Goal: Information Seeking & Learning: Check status

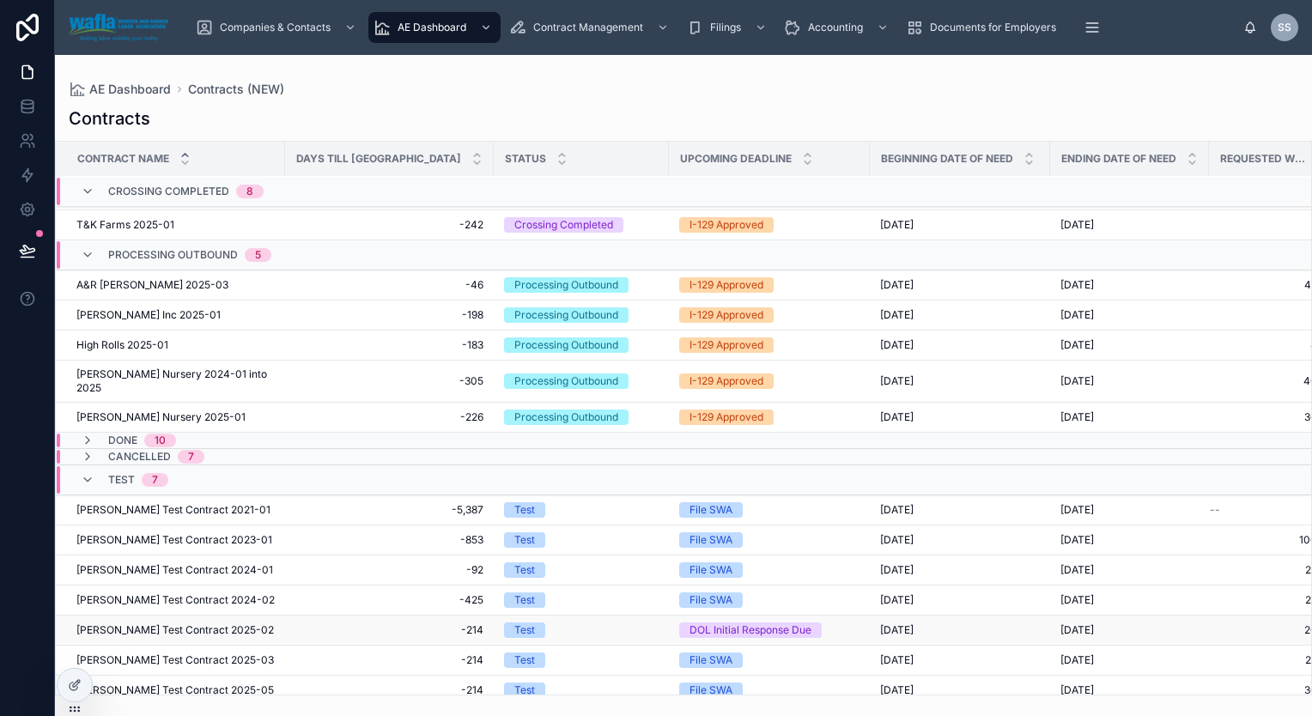
scroll to position [354, 0]
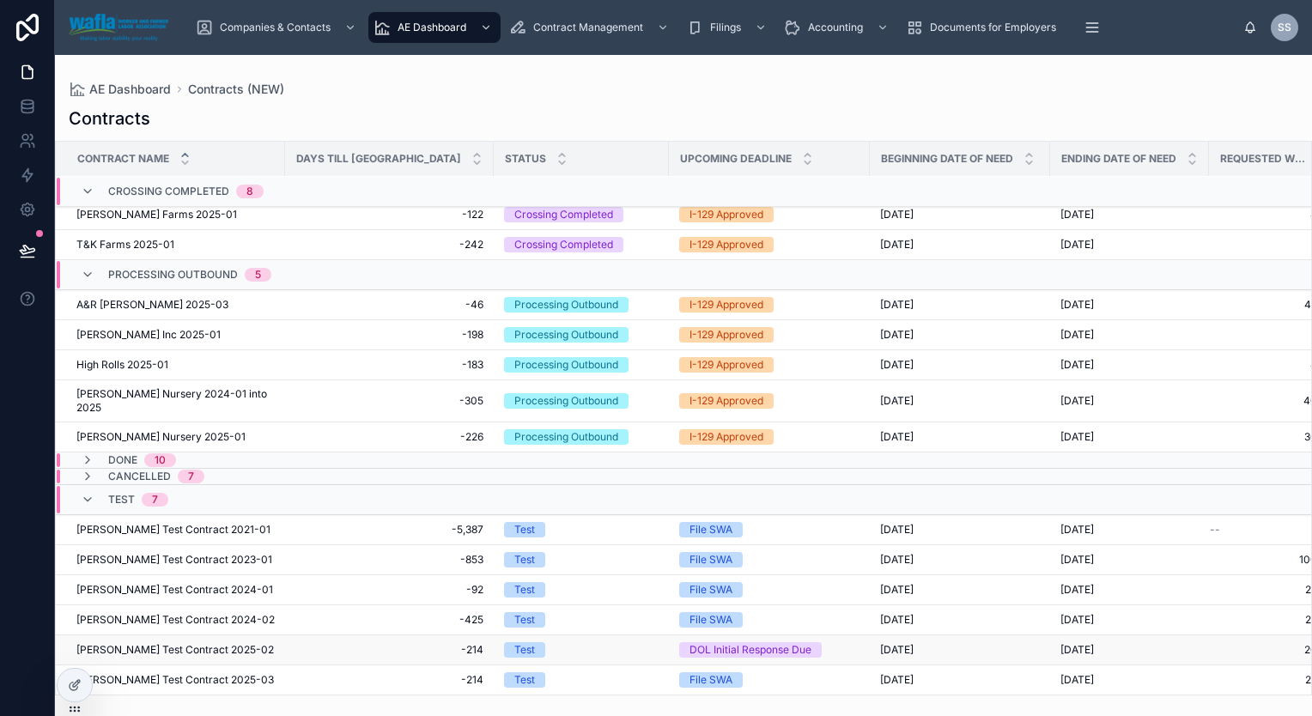
click at [168, 643] on span "[PERSON_NAME] Test Contract 2025-02" at bounding box center [175, 650] width 198 height 14
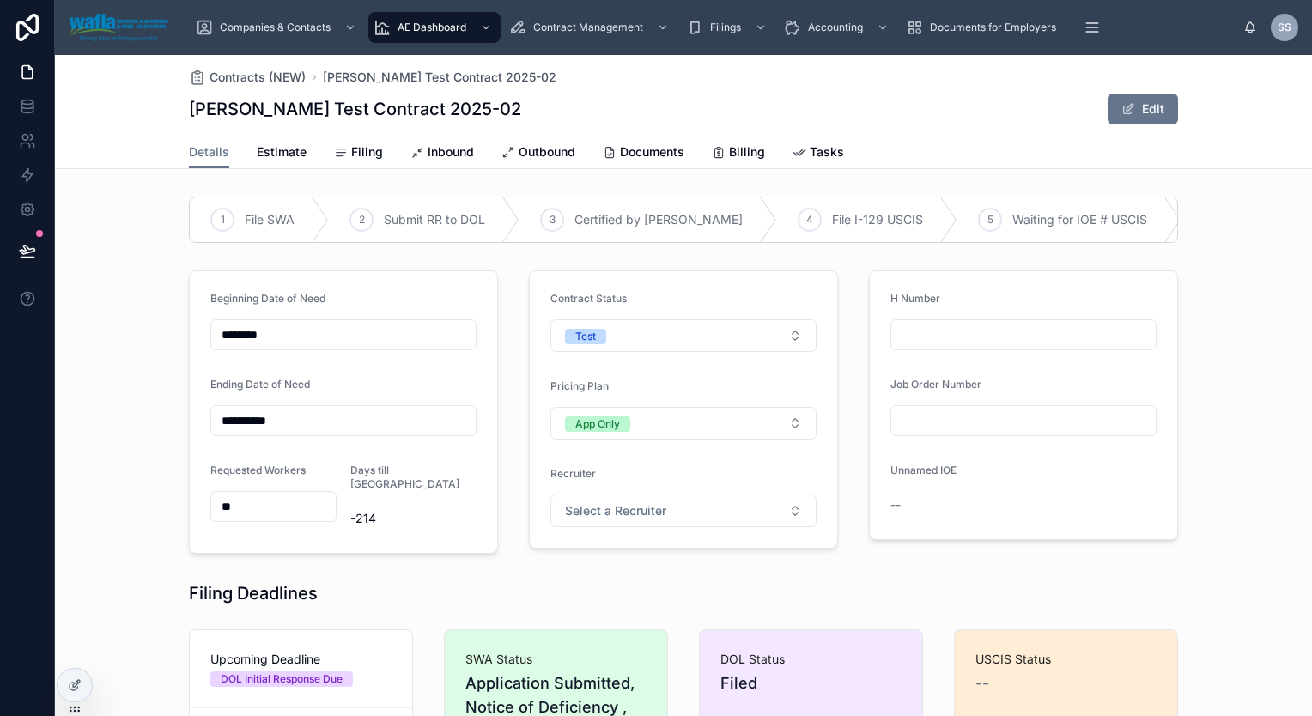
click at [356, 347] on input "********" at bounding box center [343, 335] width 264 height 24
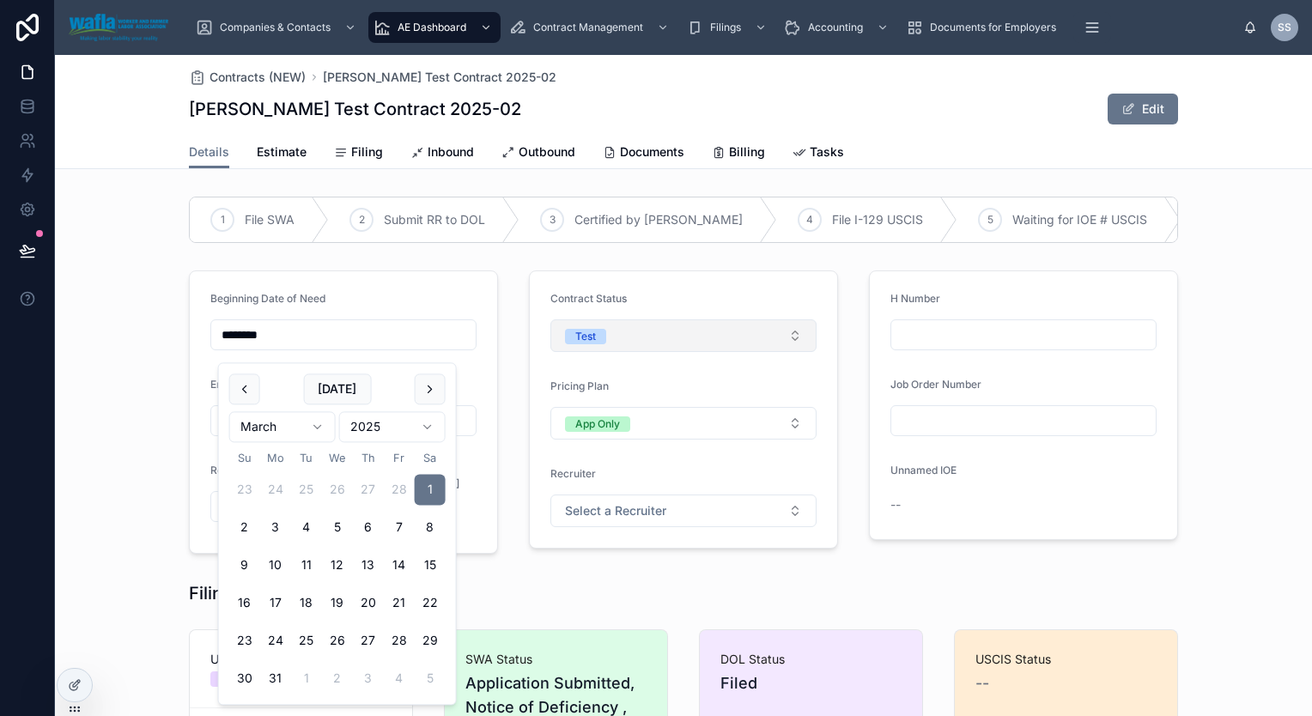
click at [699, 346] on button "Test" at bounding box center [683, 335] width 266 height 33
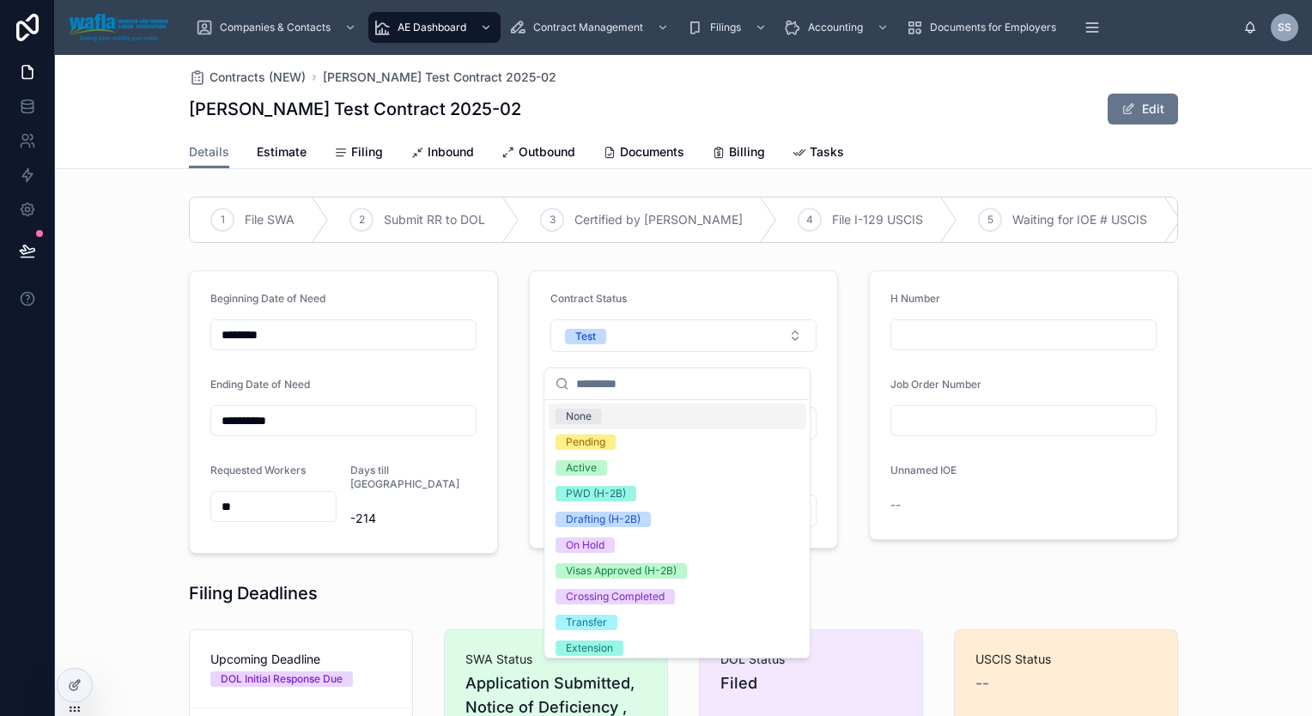
click at [1145, 310] on div "H Number" at bounding box center [1024, 302] width 266 height 21
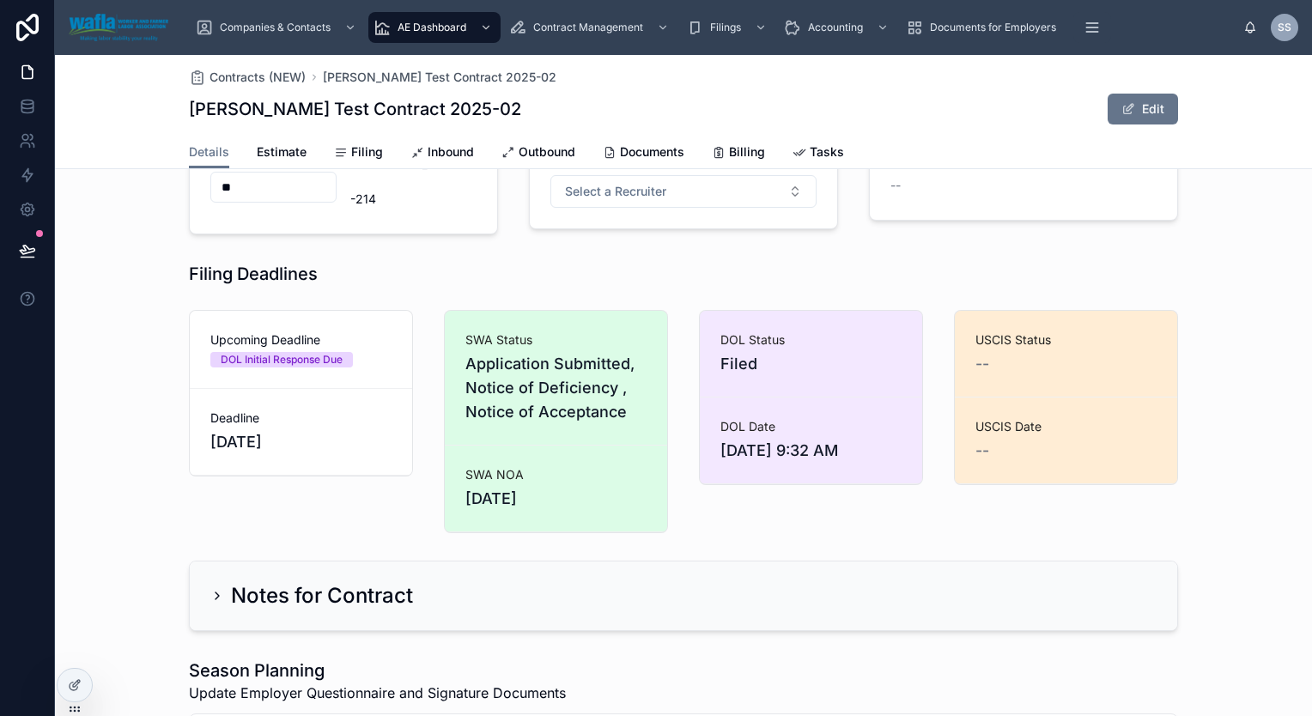
scroll to position [325, 0]
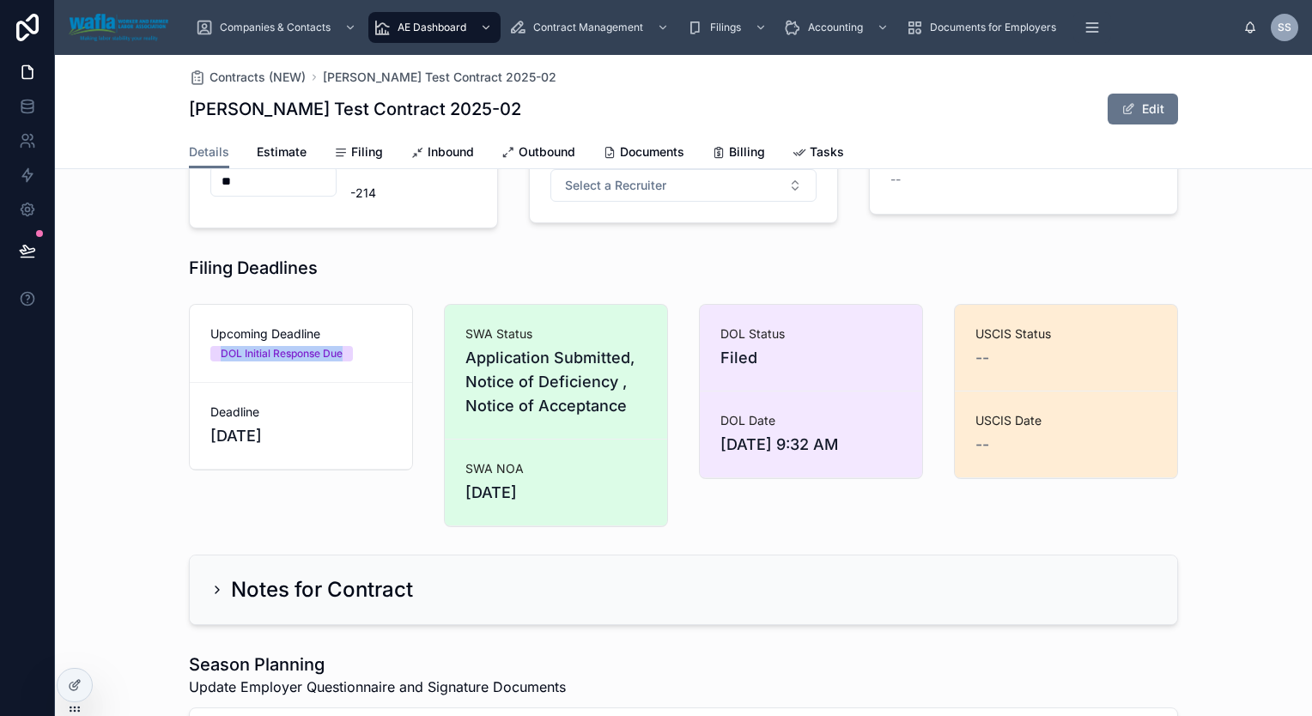
drag, startPoint x: 214, startPoint y: 363, endPoint x: 345, endPoint y: 362, distance: 131.4
click at [345, 362] on span "DOL Initial Response Due" at bounding box center [281, 353] width 143 height 15
drag, startPoint x: 213, startPoint y: 432, endPoint x: 282, endPoint y: 438, distance: 69.0
click at [282, 438] on span "[DATE]" at bounding box center [300, 436] width 181 height 24
click at [526, 392] on span "Application Submitted, Notice of Deficiency , Notice of Acceptance" at bounding box center [555, 382] width 181 height 72
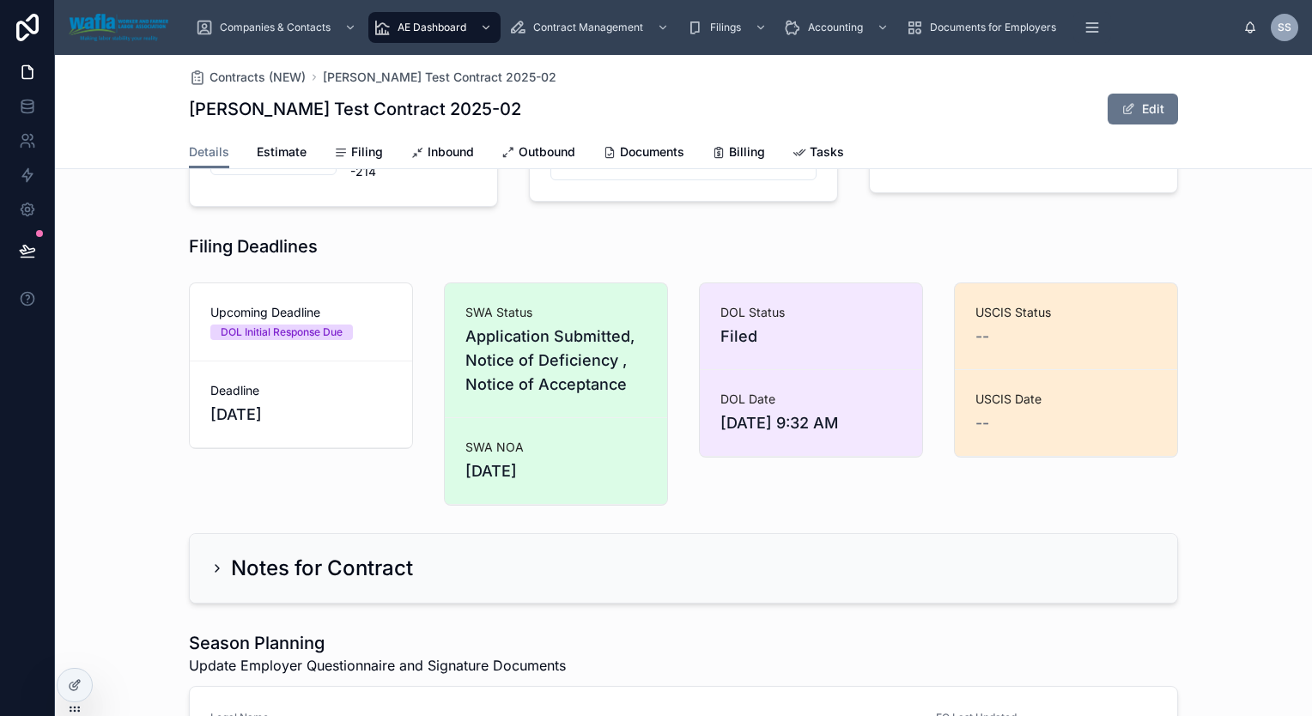
scroll to position [354, 0]
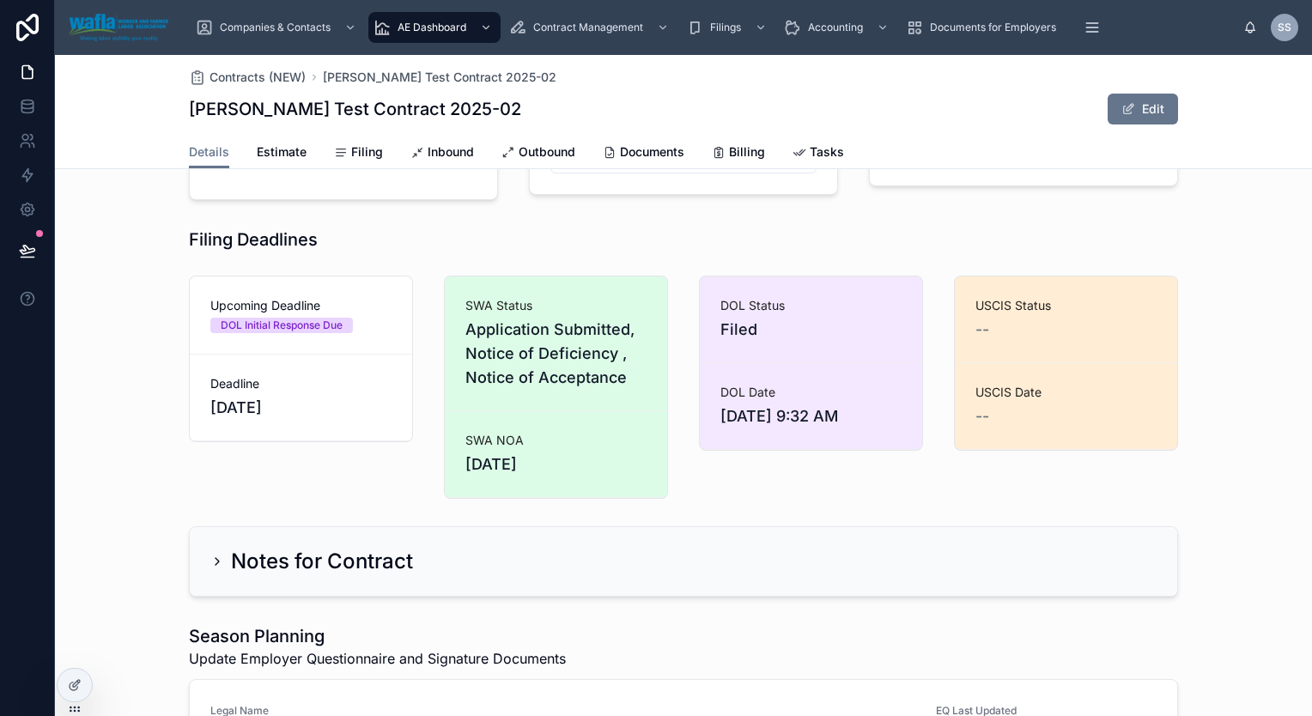
click at [773, 355] on div "DOL Status Filed" at bounding box center [811, 320] width 222 height 86
click at [1042, 342] on div "--" at bounding box center [1066, 330] width 181 height 24
drag, startPoint x: 461, startPoint y: 385, endPoint x: 629, endPoint y: 393, distance: 168.5
click at [629, 390] on span "Application Submitted, Notice of Deficiency , Notice of Acceptance" at bounding box center [555, 354] width 181 height 72
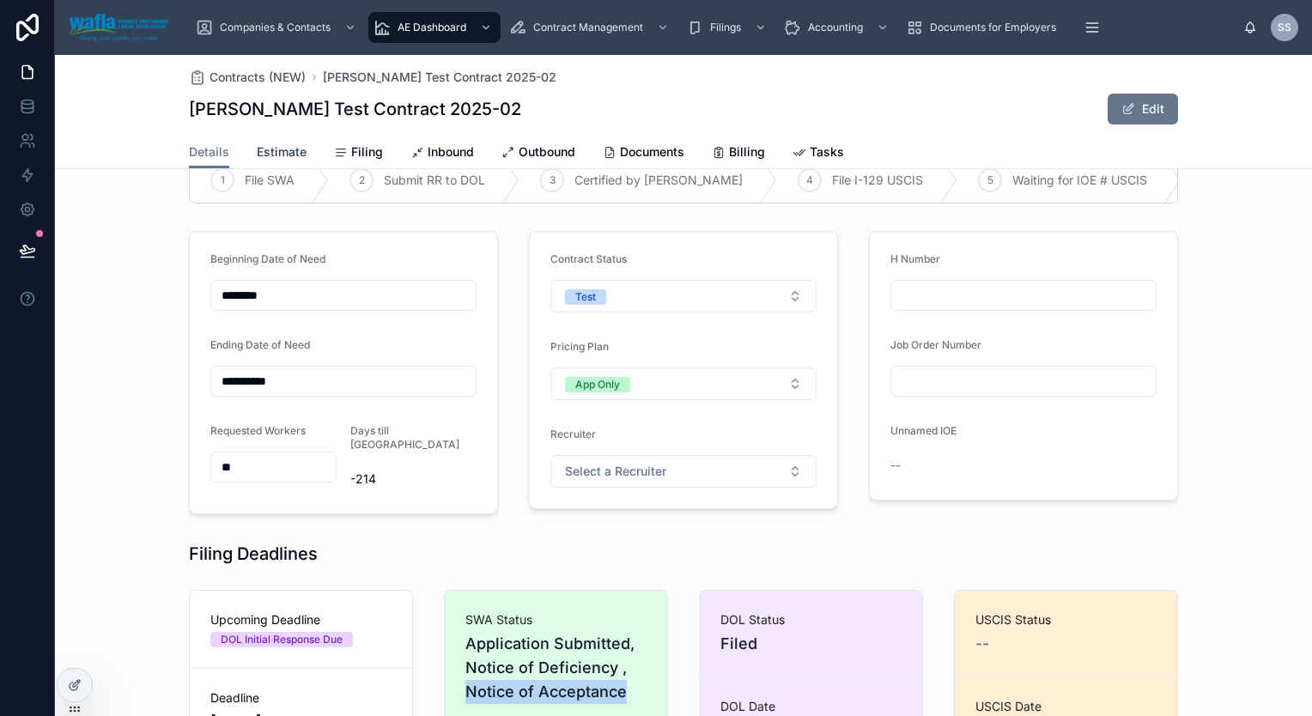
scroll to position [0, 0]
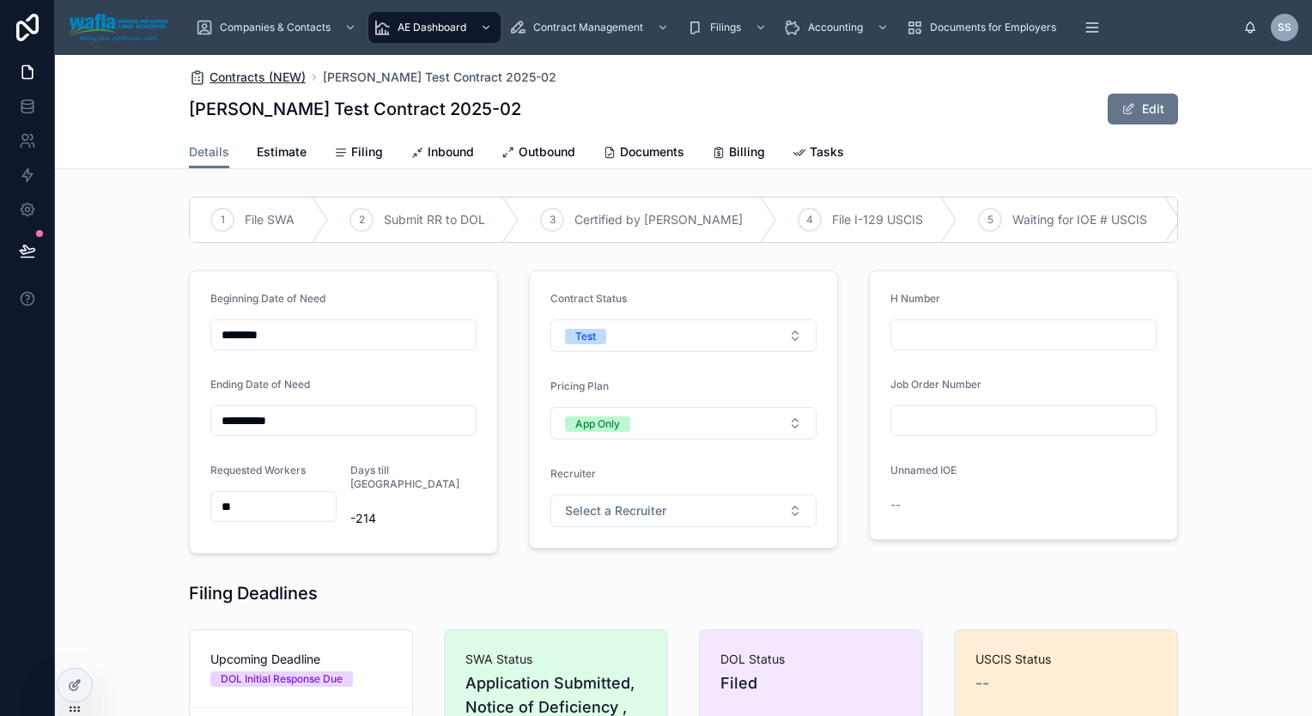
click at [232, 79] on span "Contracts (NEW)" at bounding box center [258, 77] width 96 height 17
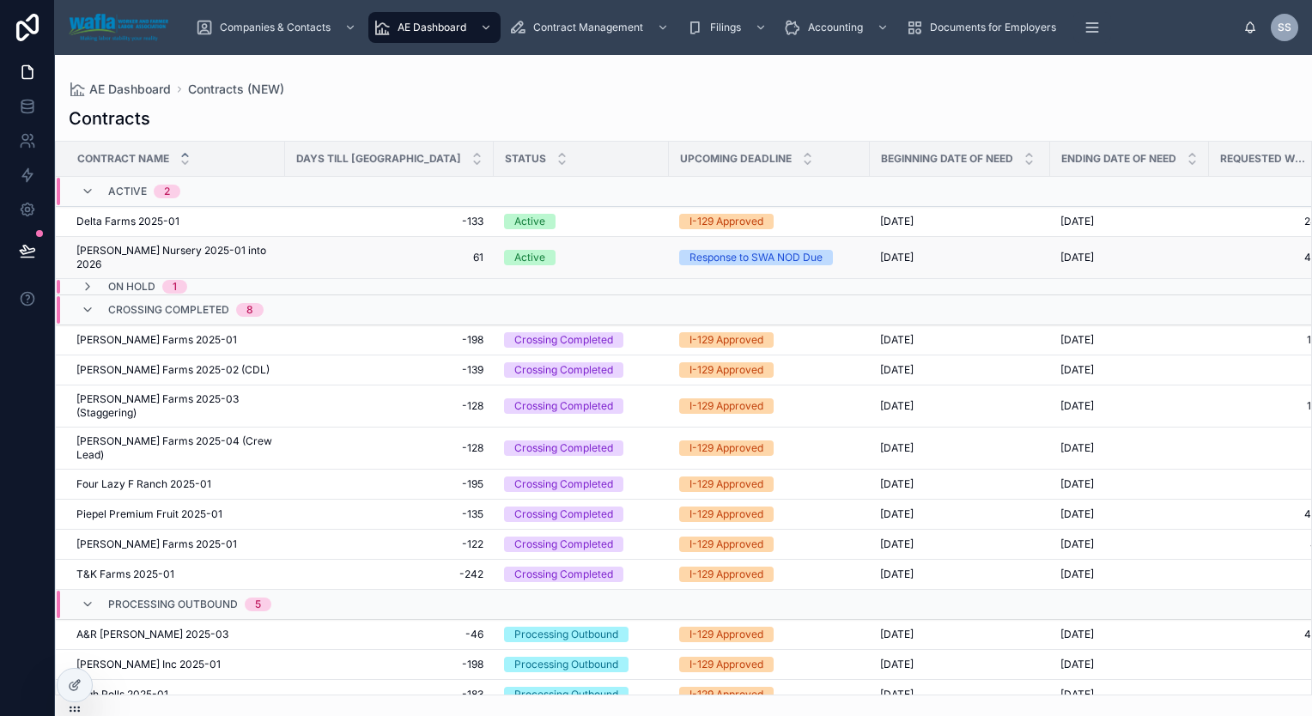
click at [175, 248] on span "[PERSON_NAME] Nursery 2025-01 into 2026" at bounding box center [175, 257] width 198 height 27
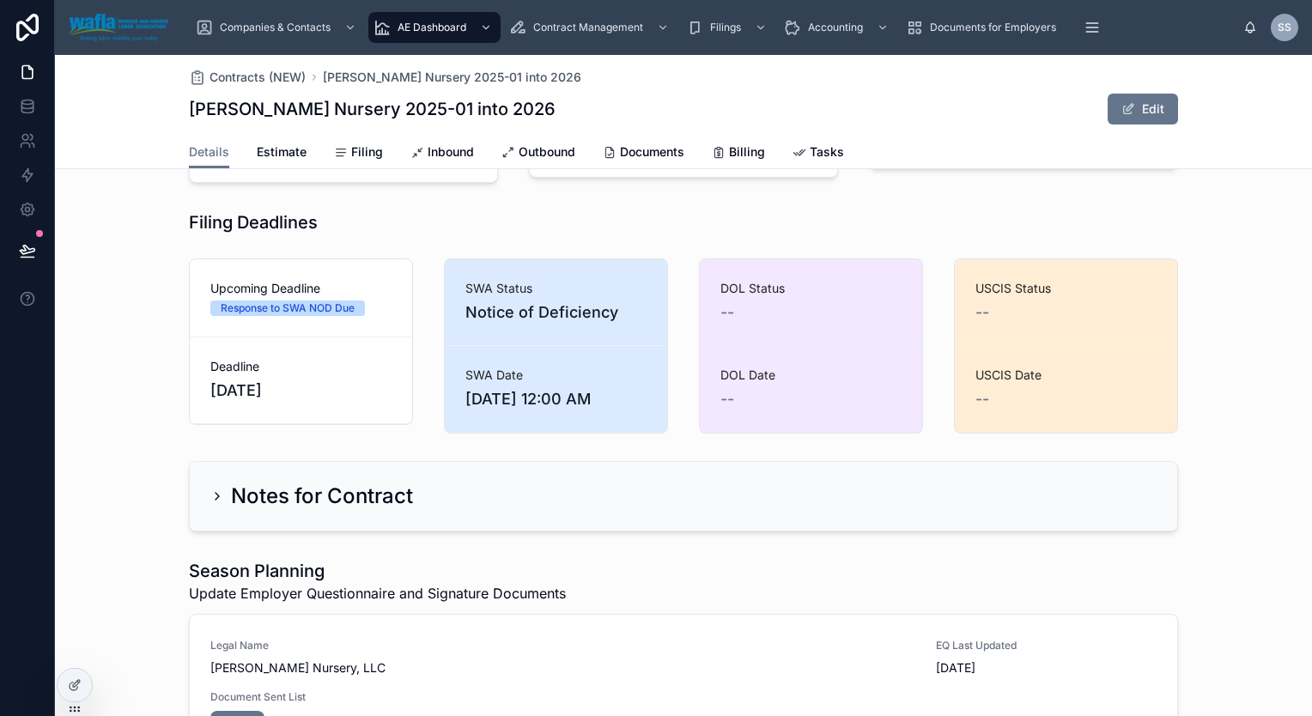
scroll to position [382, 0]
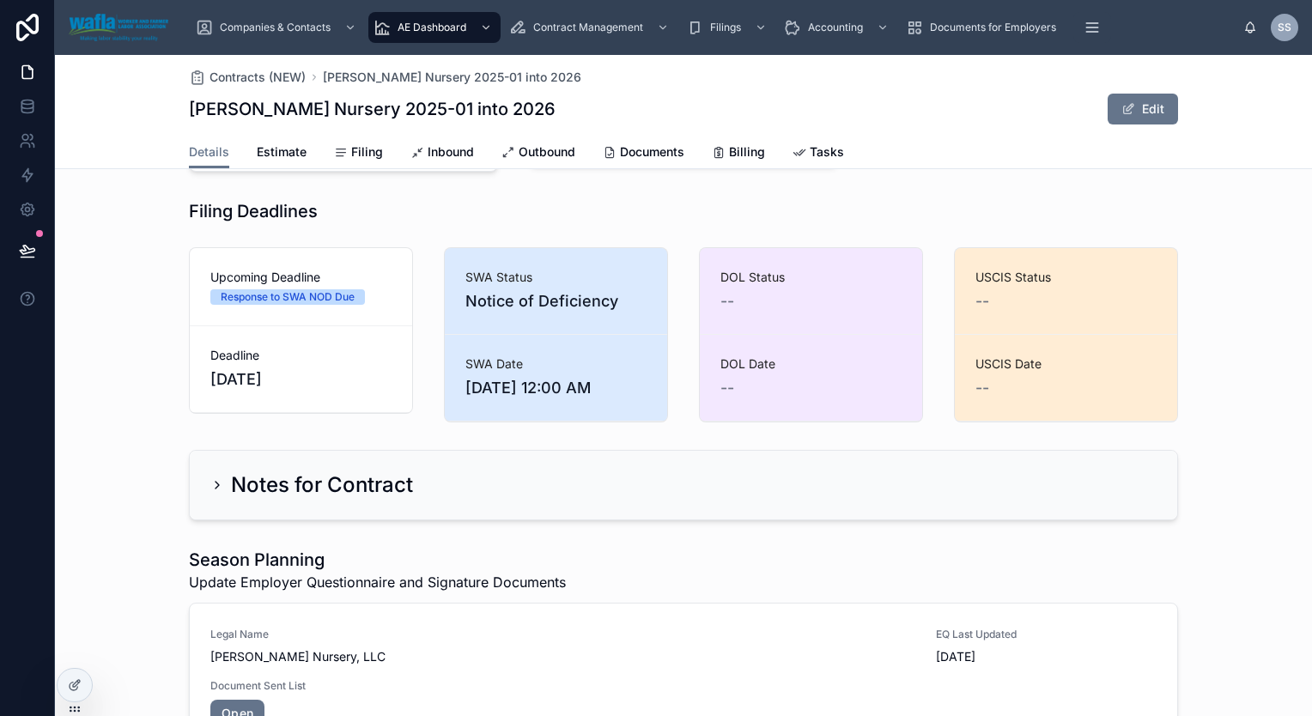
drag, startPoint x: 215, startPoint y: 384, endPoint x: 285, endPoint y: 386, distance: 70.5
click at [285, 386] on span "[DATE]" at bounding box center [300, 380] width 181 height 24
click at [282, 382] on span "[DATE]" at bounding box center [300, 380] width 181 height 24
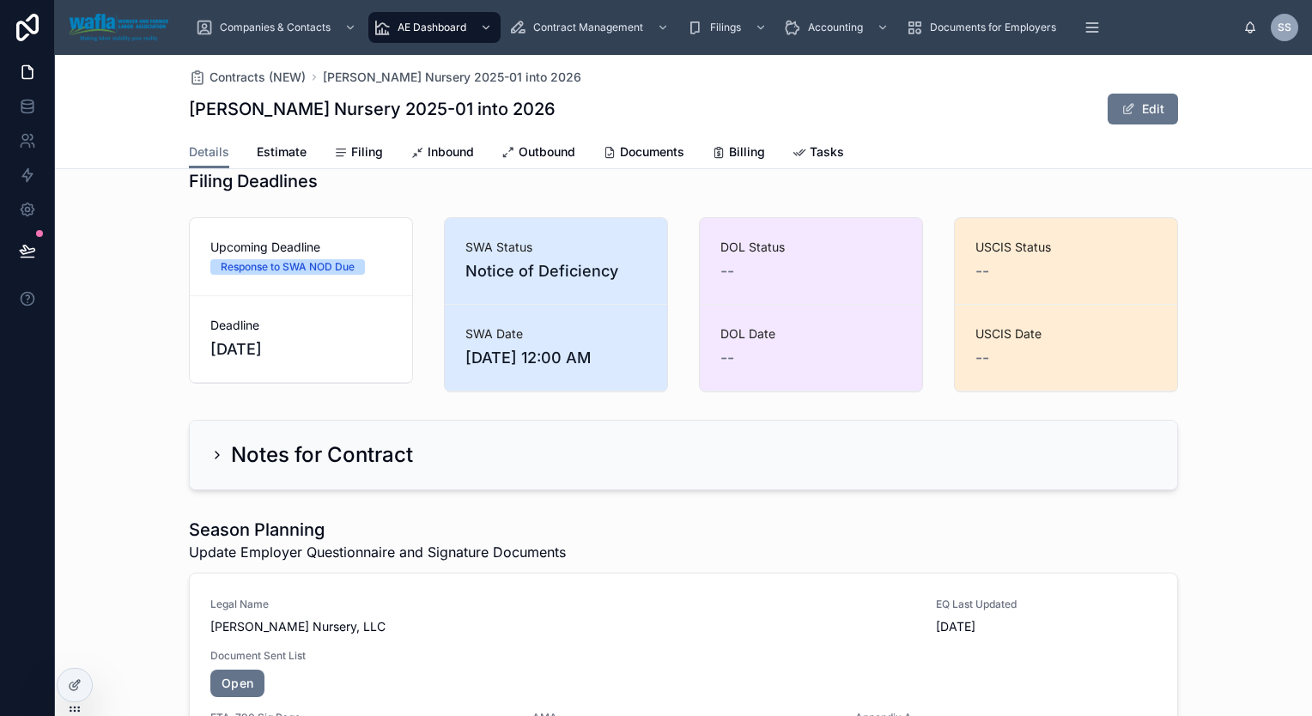
scroll to position [411, 0]
drag, startPoint x: 228, startPoint y: 278, endPoint x: 360, endPoint y: 273, distance: 132.3
click at [360, 273] on div "Response to SWA NOD Due" at bounding box center [300, 267] width 181 height 15
click at [210, 270] on span "Response to SWA NOD Due" at bounding box center [287, 267] width 155 height 15
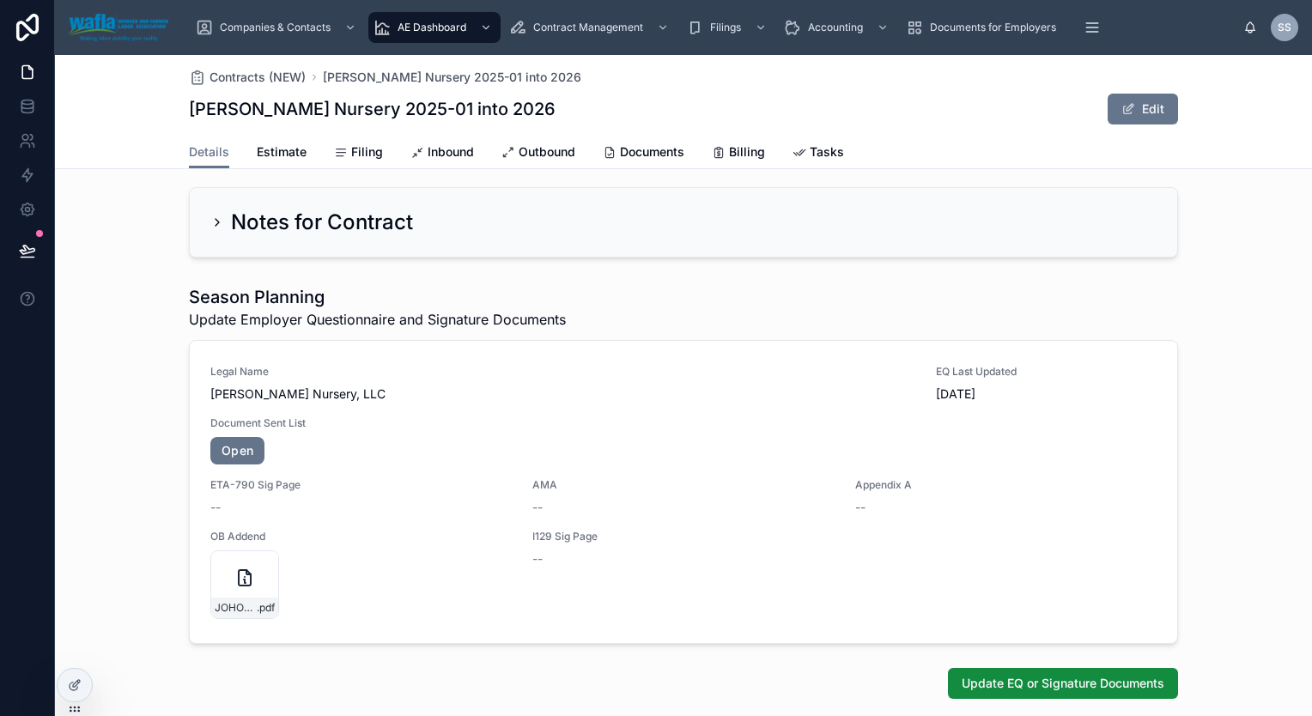
scroll to position [530, 0]
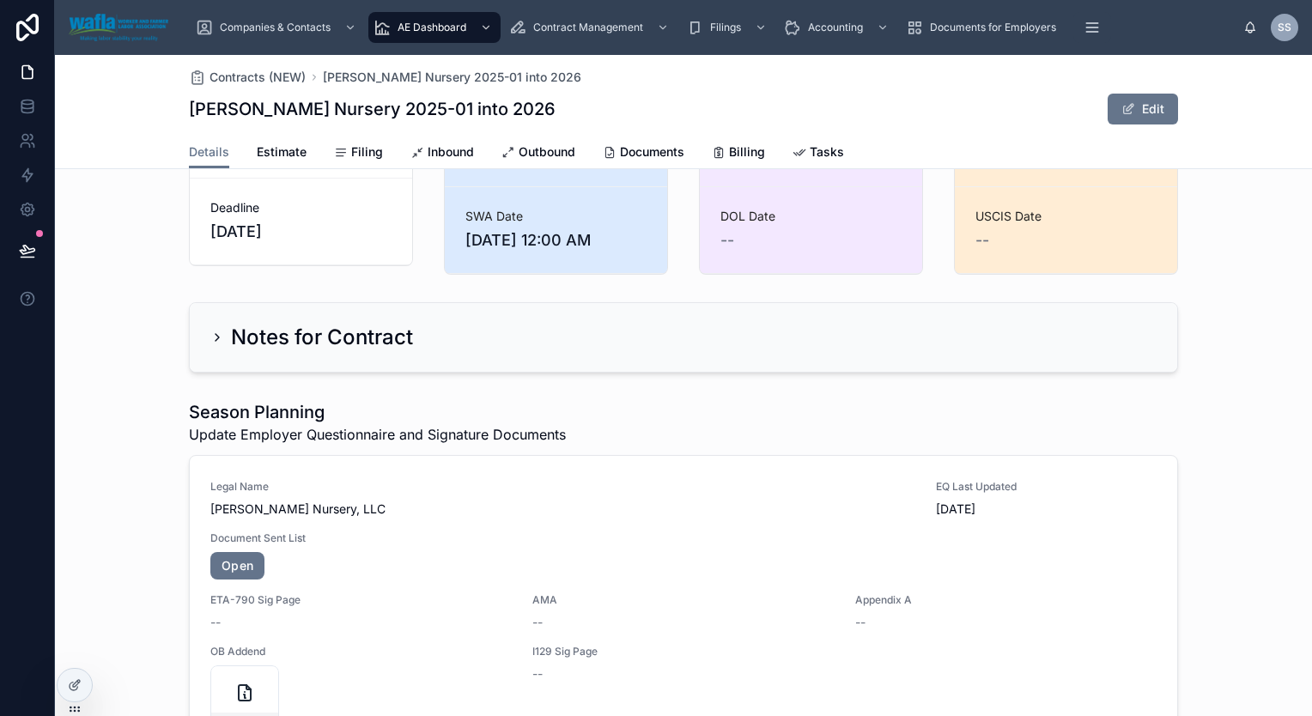
drag, startPoint x: 333, startPoint y: 350, endPoint x: 337, endPoint y: 334, distance: 15.8
click at [337, 334] on h2 "Notes for Contract" at bounding box center [322, 337] width 182 height 27
click at [326, 350] on h2 "Notes for Contract" at bounding box center [322, 337] width 182 height 27
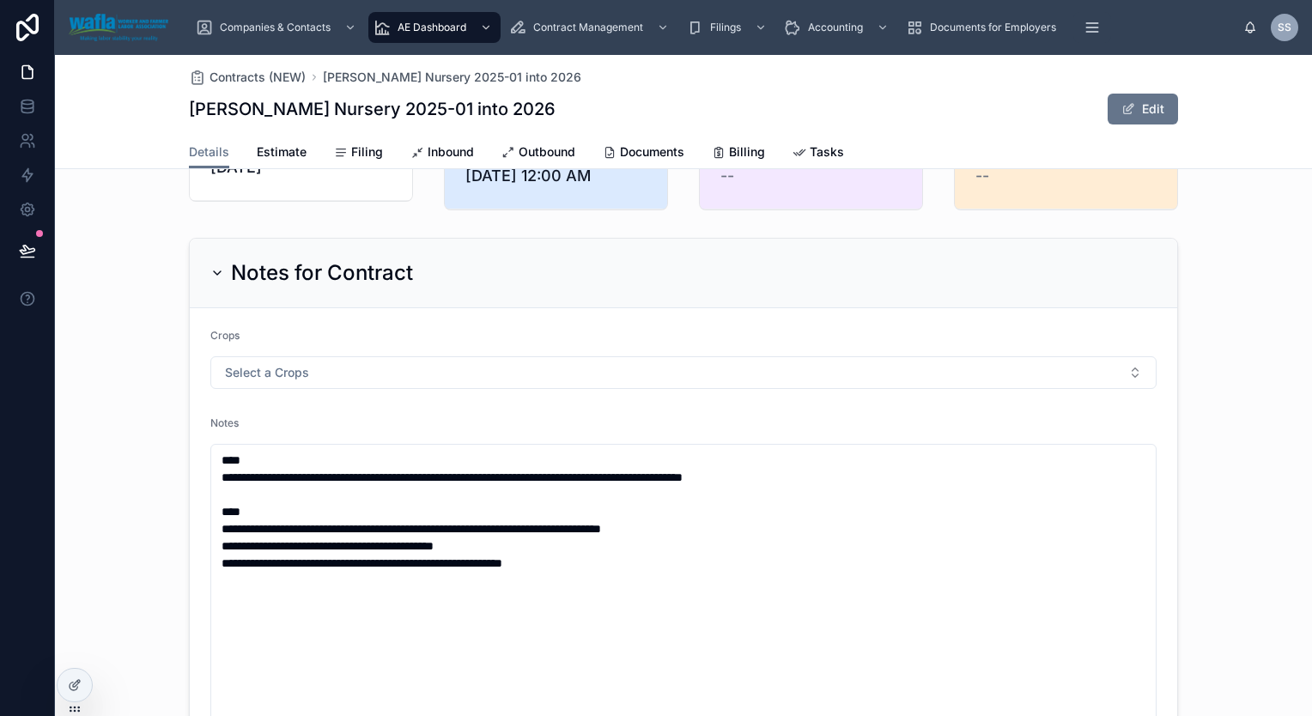
scroll to position [616, 0]
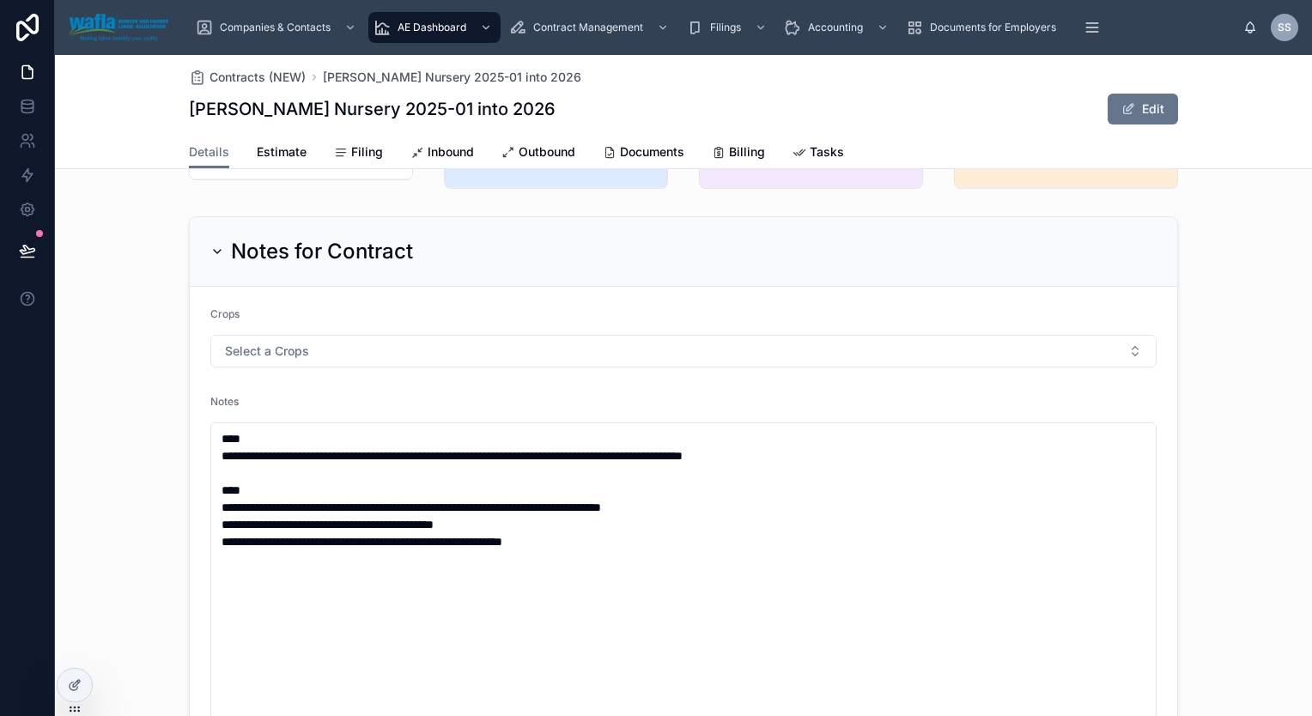
click at [331, 258] on h2 "Notes for Contract" at bounding box center [322, 251] width 182 height 27
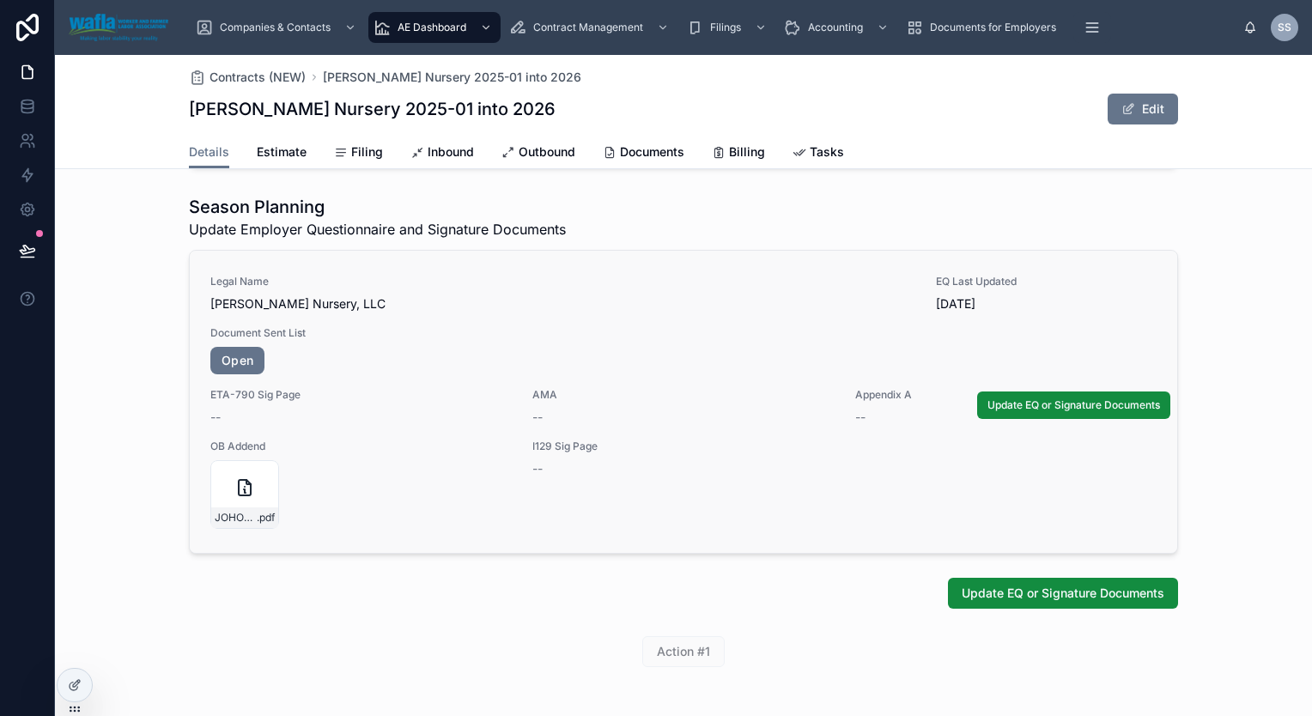
scroll to position [759, 0]
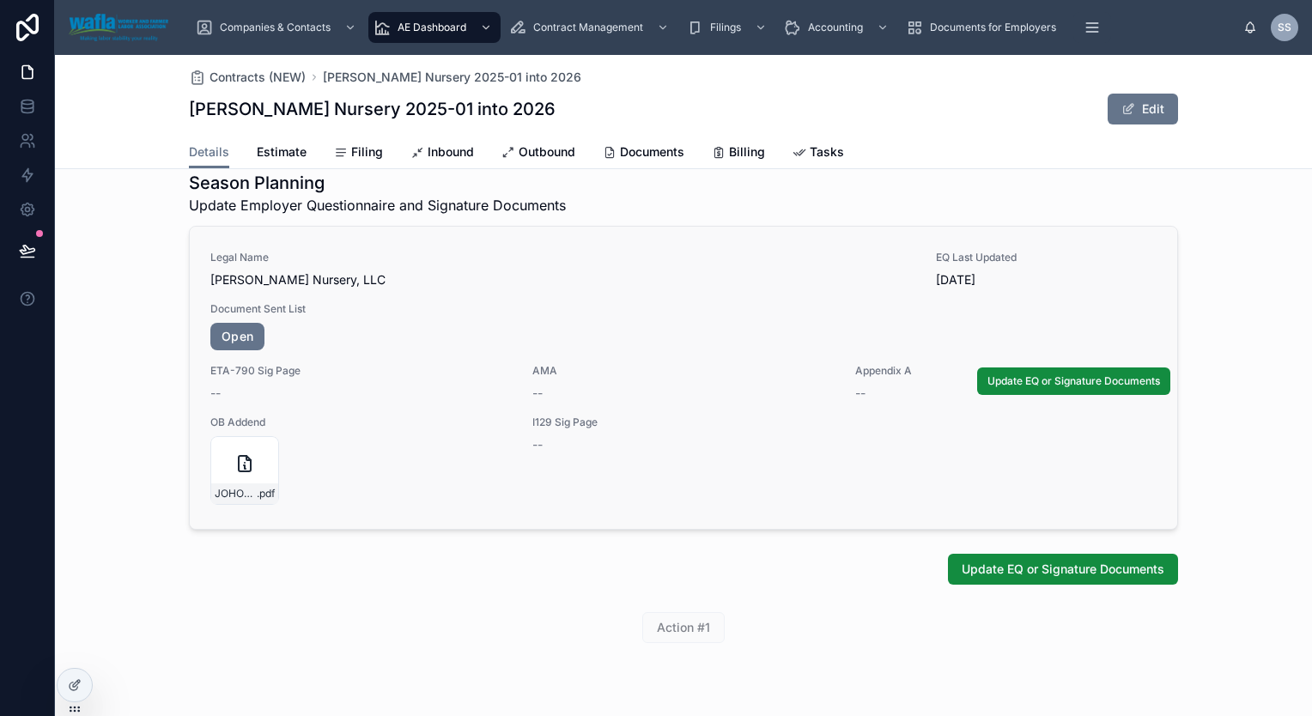
drag, startPoint x: 927, startPoint y: 286, endPoint x: 998, endPoint y: 285, distance: 70.4
click at [998, 285] on div "Legal Name [PERSON_NAME] Nursery, LLC EQ Last Updated [DATE] Document Sent List…" at bounding box center [683, 378] width 946 height 254
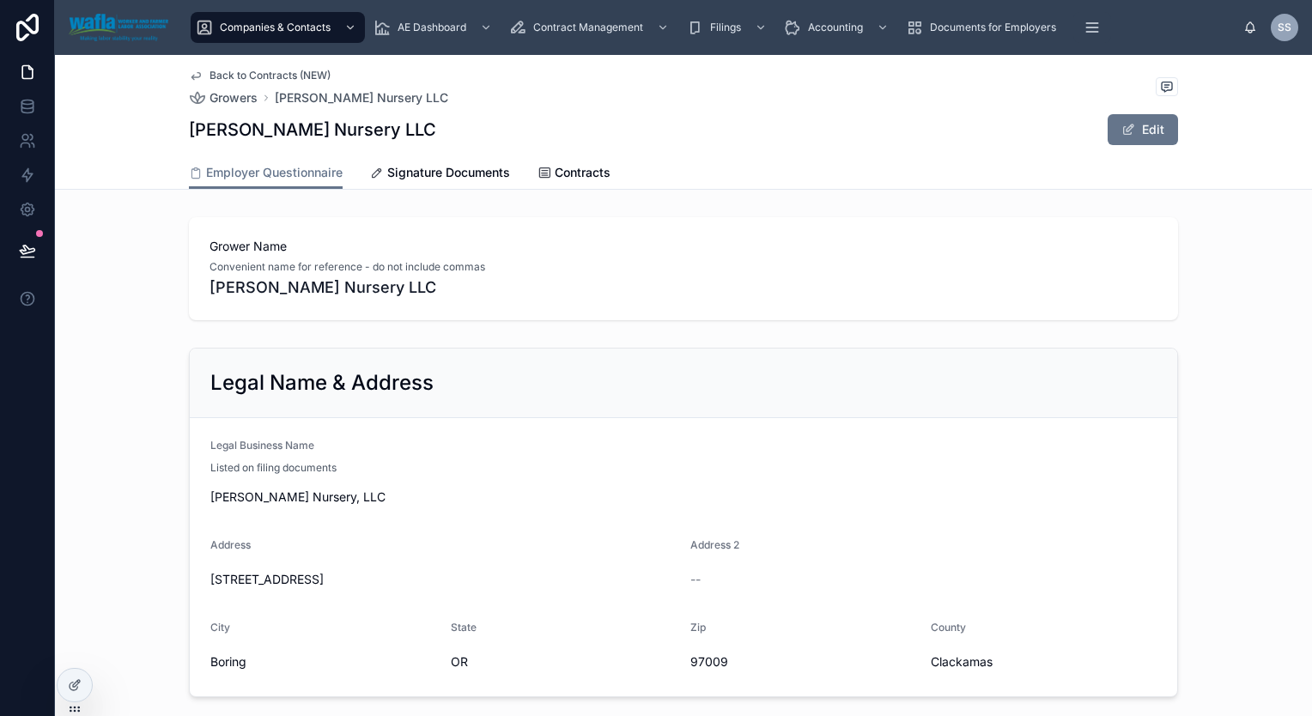
click at [247, 75] on span "Back to Contracts (NEW)" at bounding box center [270, 76] width 121 height 14
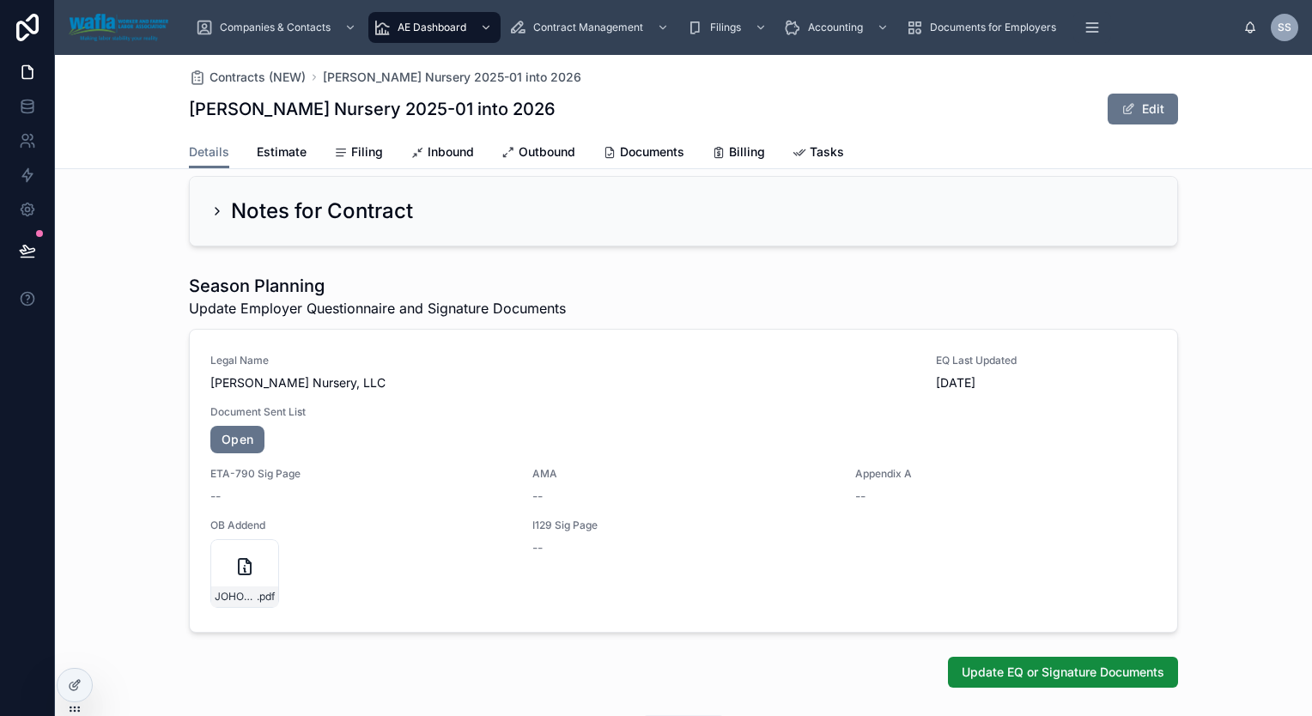
scroll to position [665, 0]
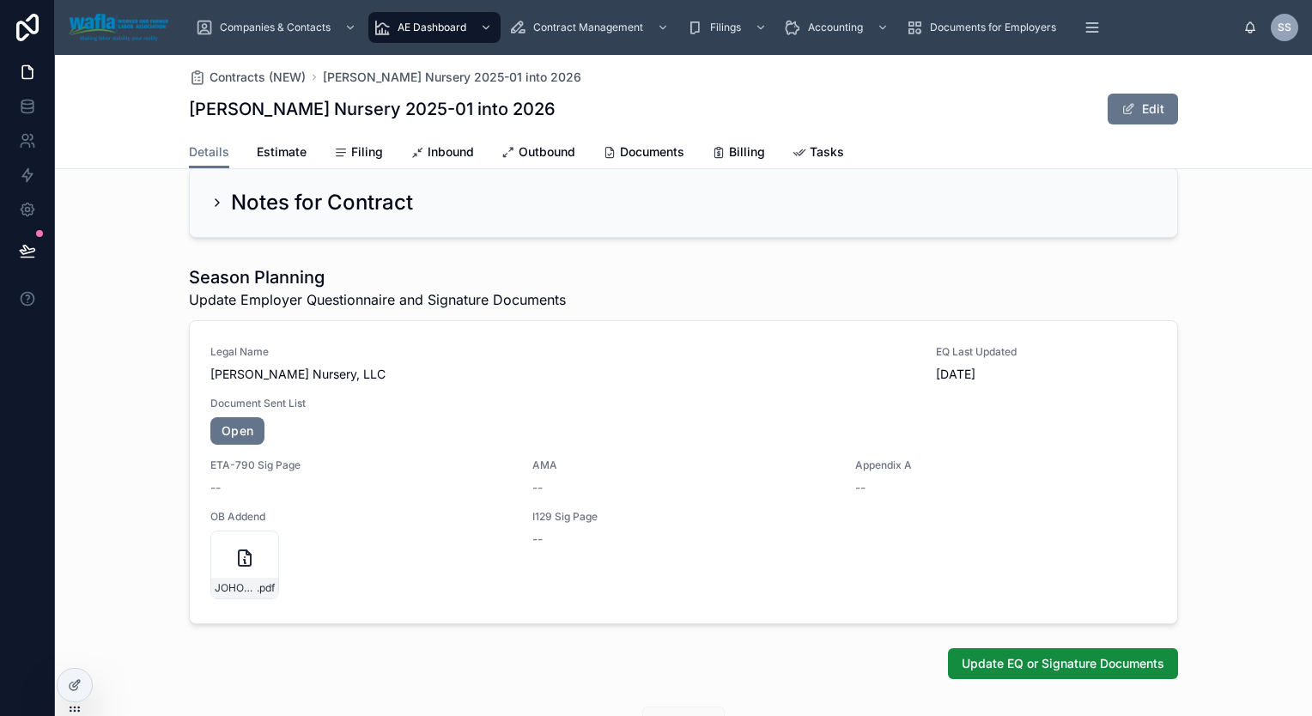
click at [400, 400] on div "Legal Name [PERSON_NAME] Nursery, LLC EQ Last Updated [DATE] Document Sent List…" at bounding box center [683, 472] width 946 height 254
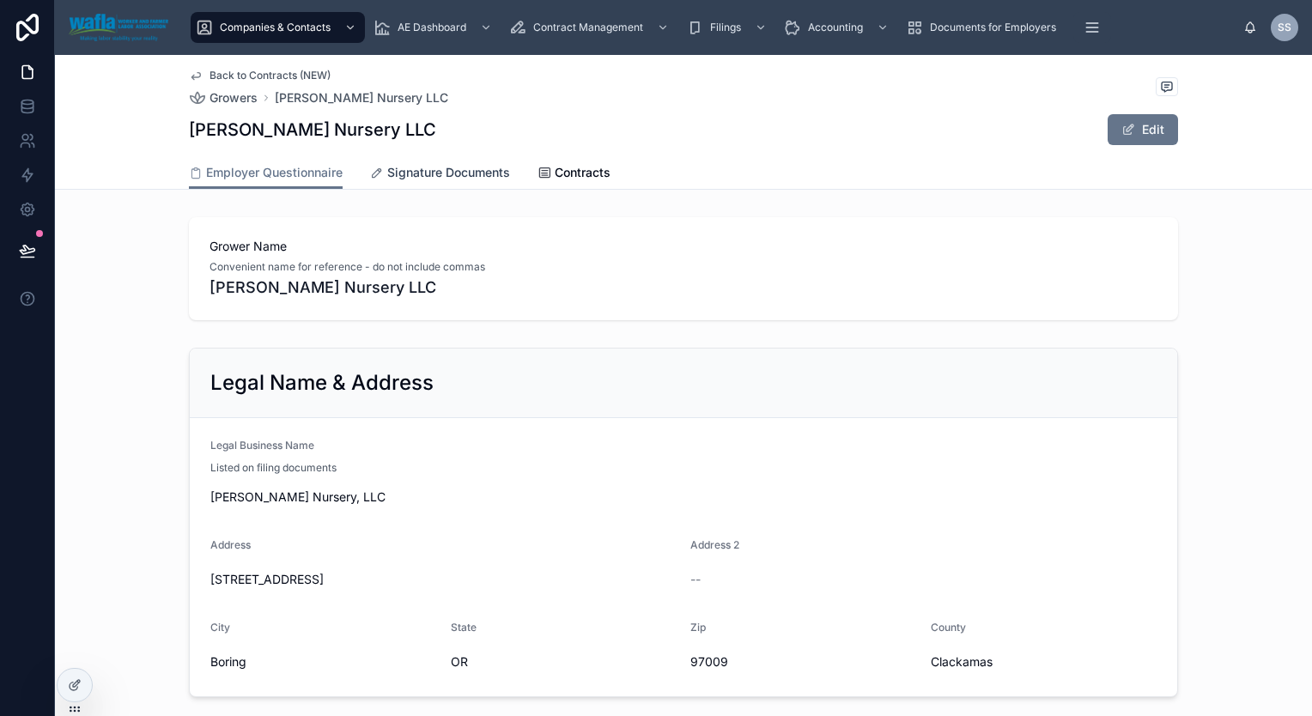
click at [412, 169] on span "Signature Documents" at bounding box center [448, 172] width 123 height 17
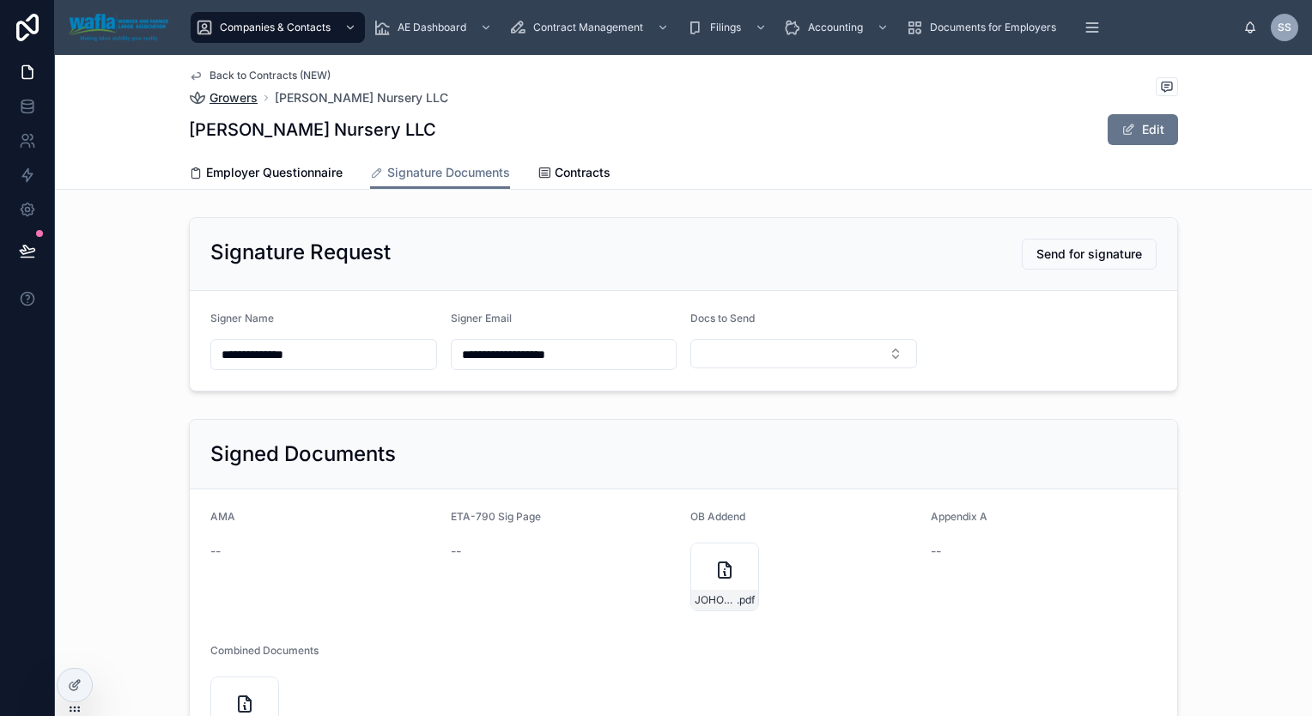
click at [242, 93] on span "Growers" at bounding box center [234, 97] width 48 height 17
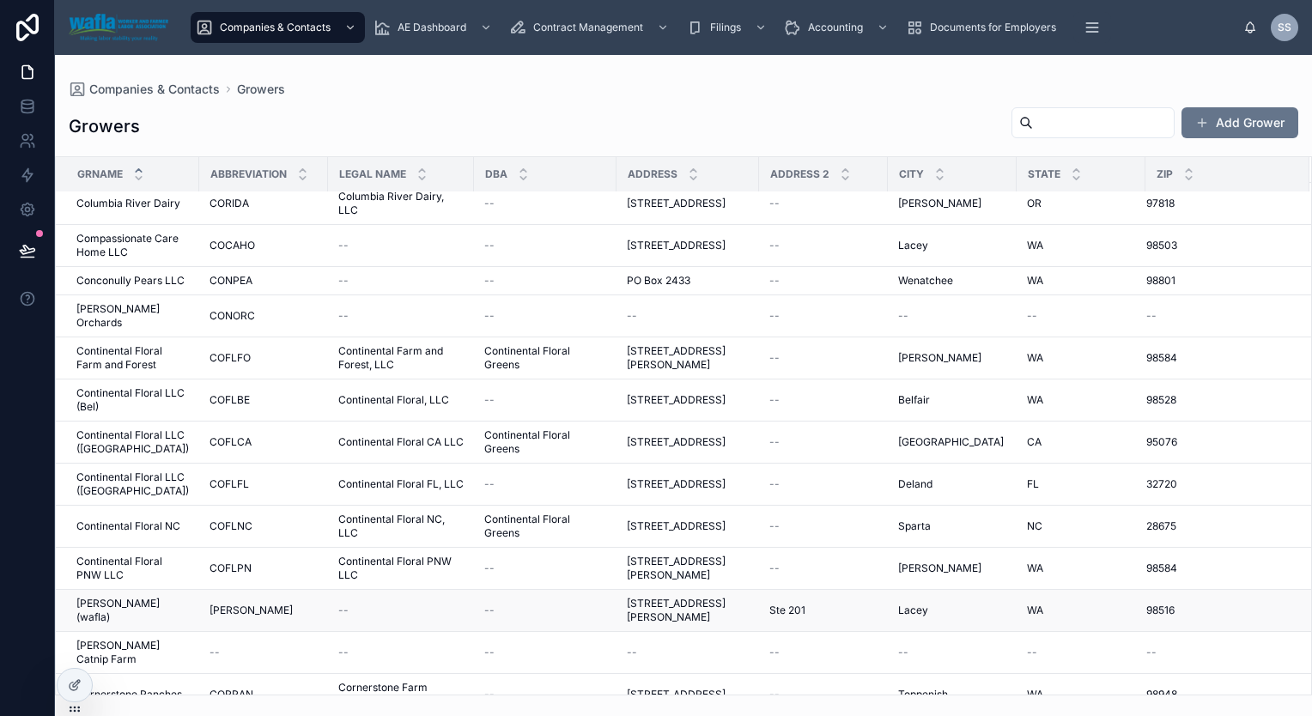
scroll to position [3215, 0]
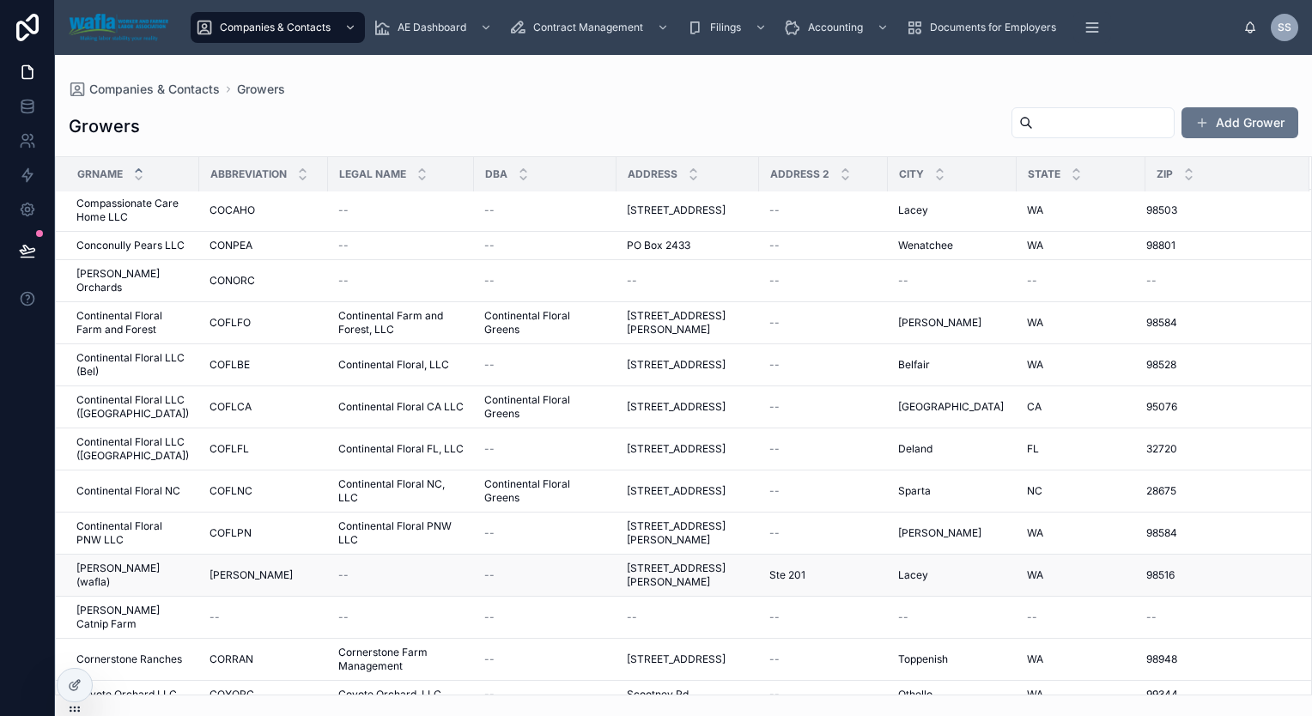
click at [106, 562] on span "[PERSON_NAME] (wafla)" at bounding box center [132, 575] width 112 height 27
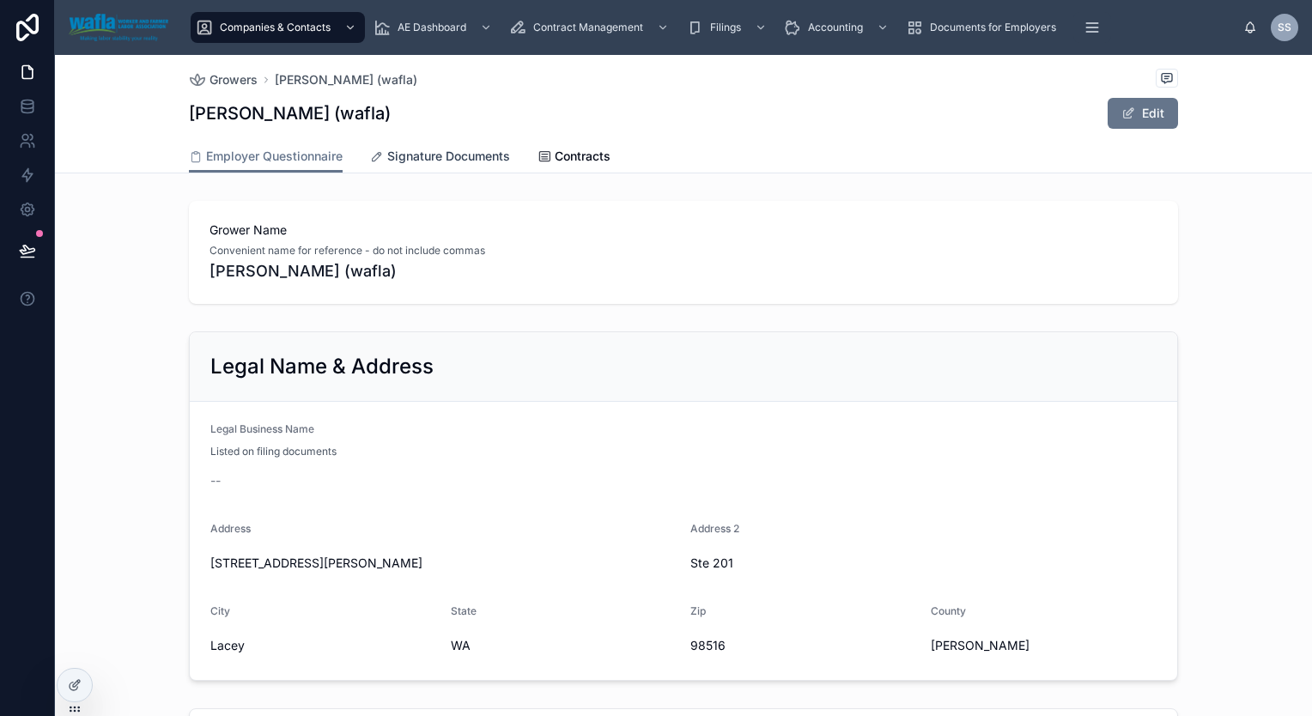
click at [442, 159] on span "Signature Documents" at bounding box center [448, 156] width 123 height 17
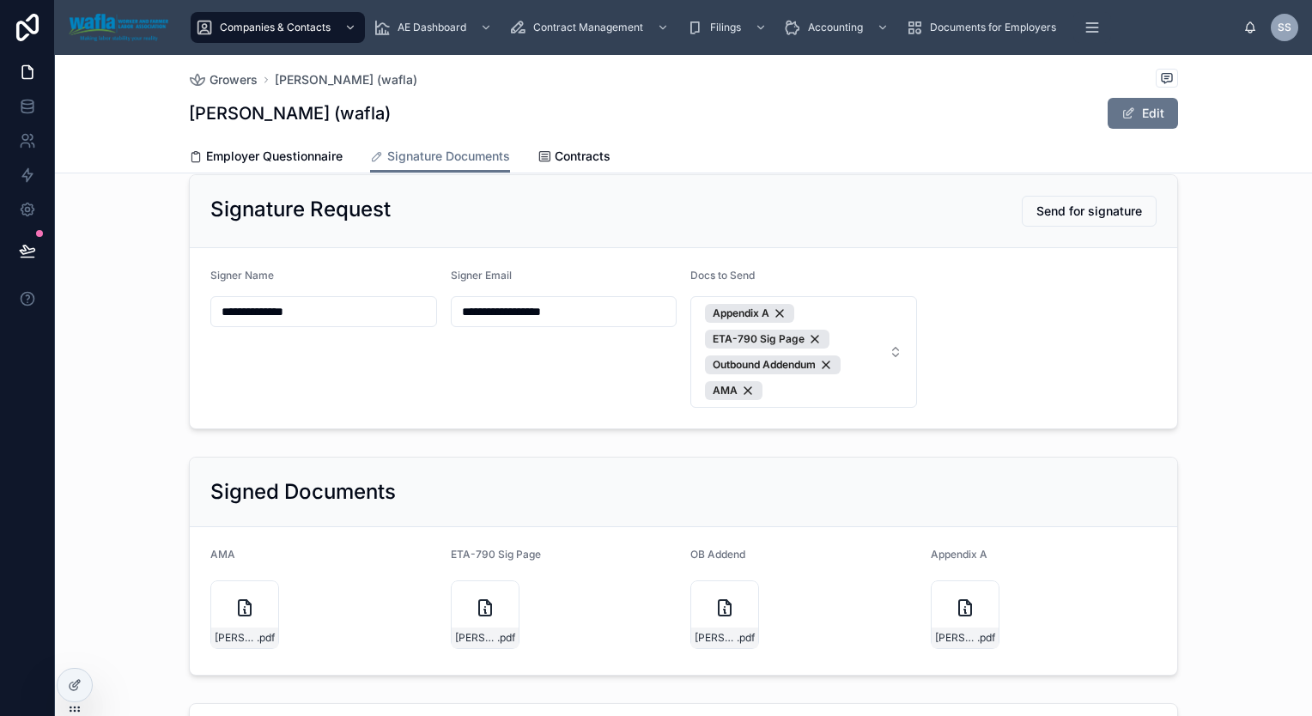
scroll to position [22, 0]
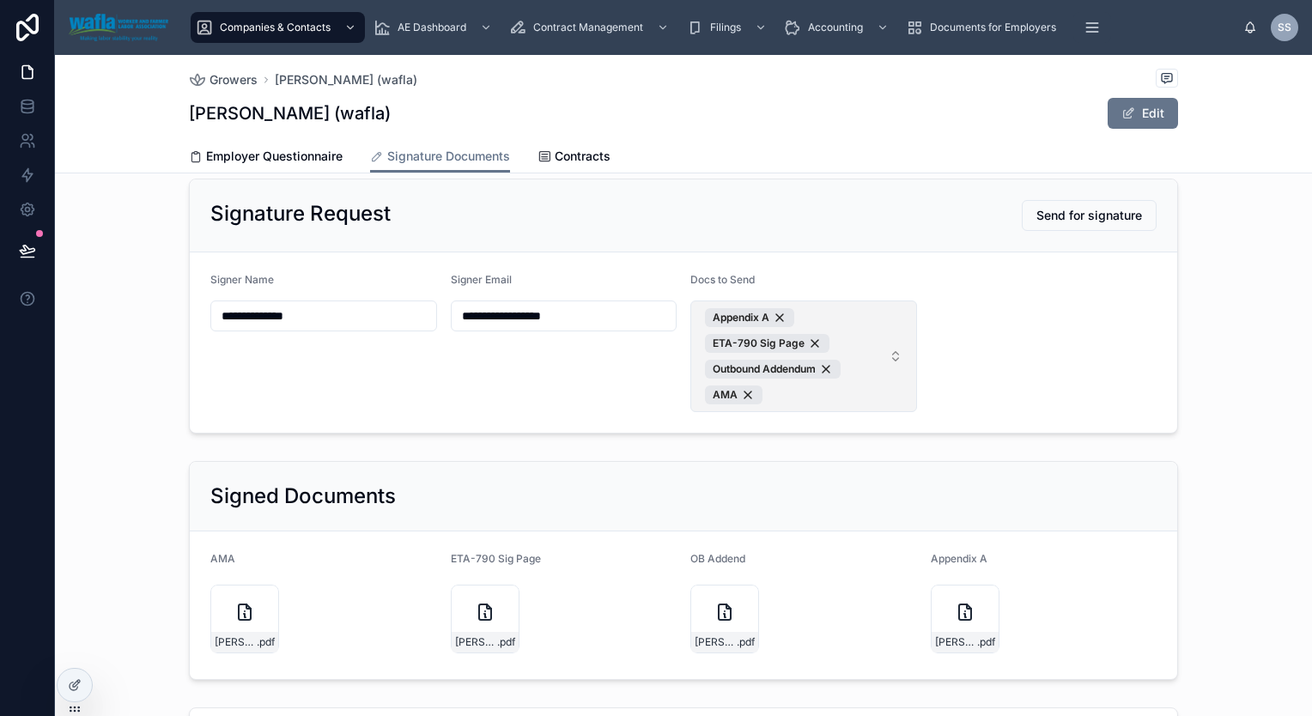
click at [870, 342] on span "Appendix A ETA-790 Sig Page Outbound Addendum AMA" at bounding box center [793, 356] width 177 height 96
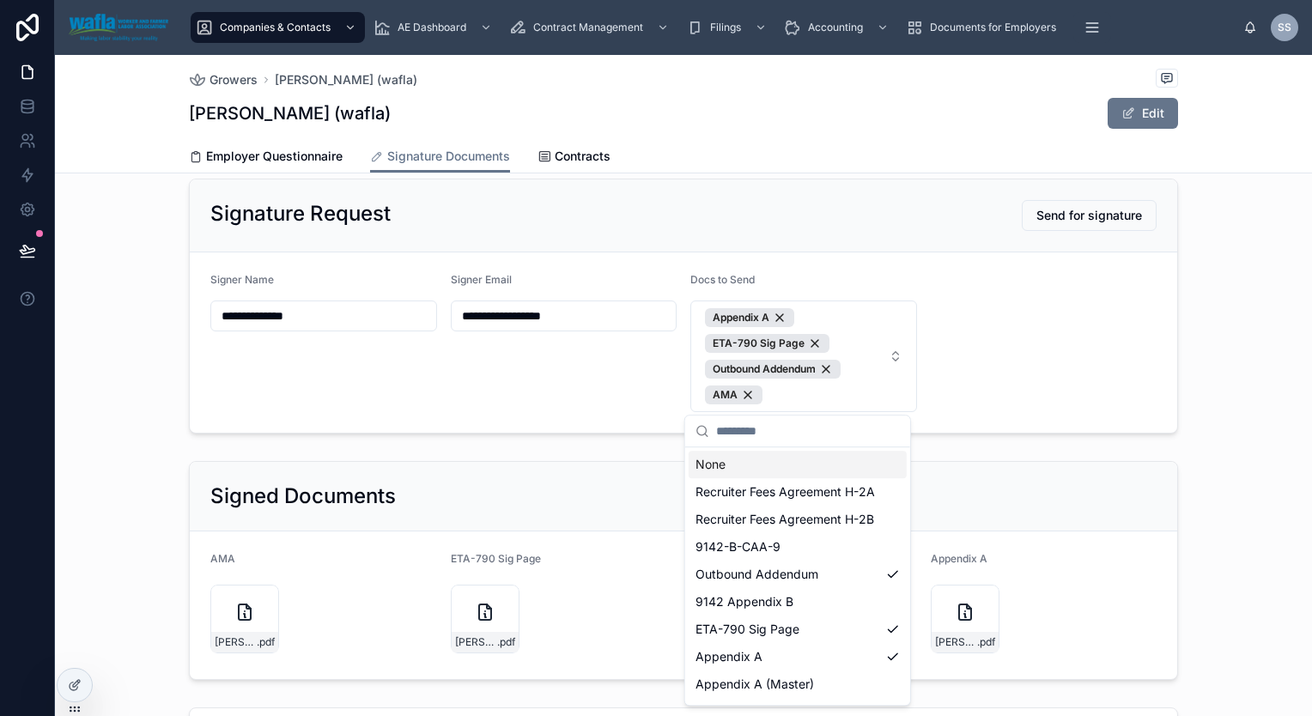
click at [1203, 356] on div "**********" at bounding box center [683, 306] width 1257 height 269
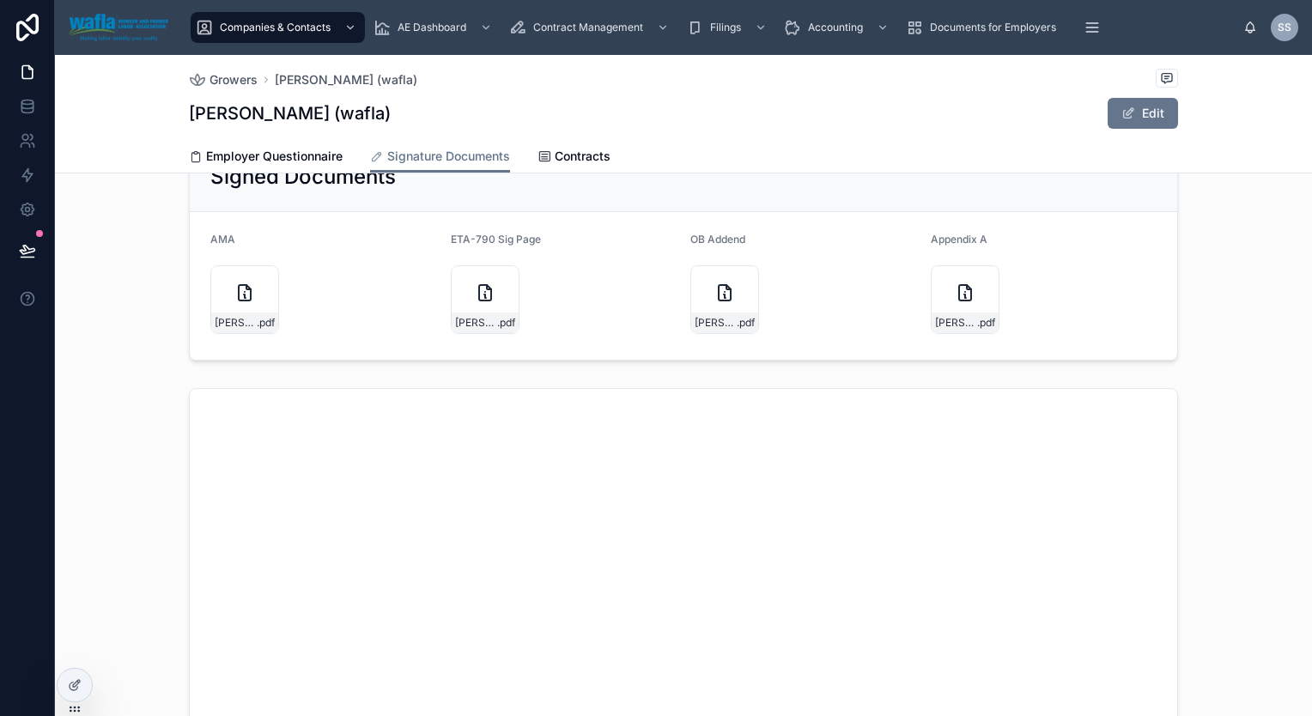
scroll to position [0, 0]
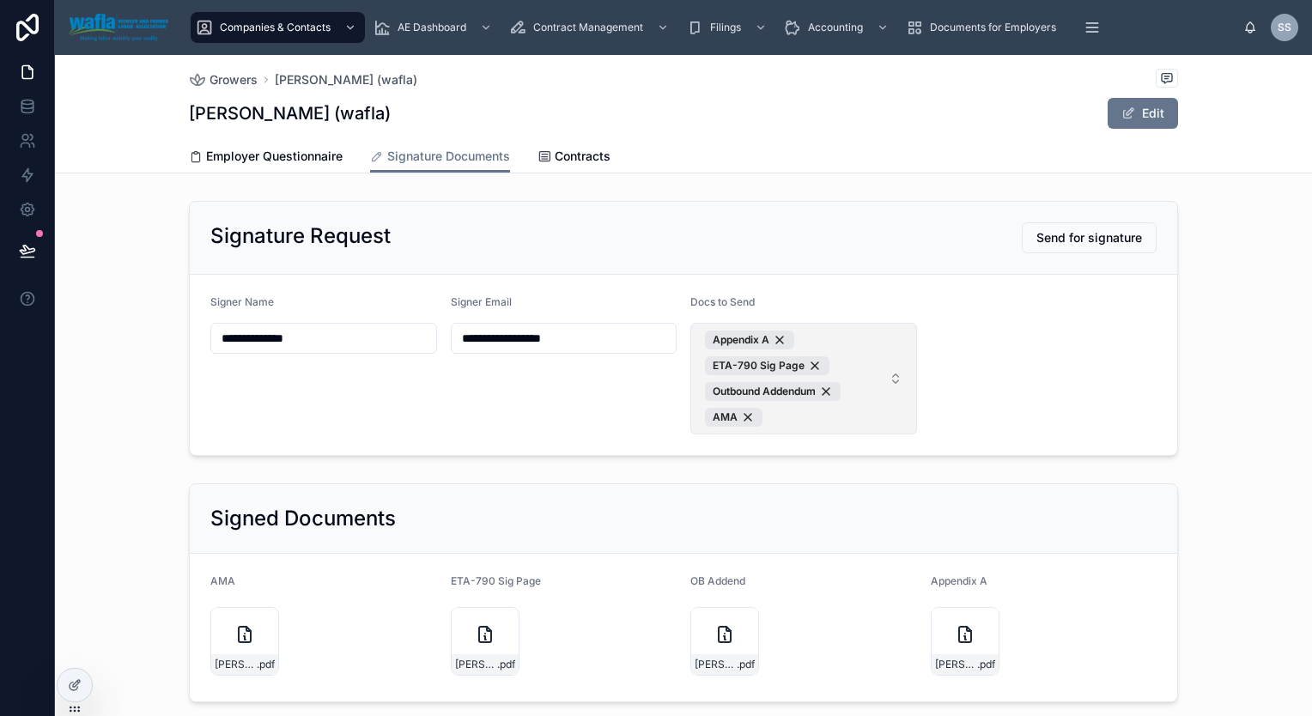
click at [883, 370] on button "Appendix A ETA-790 Sig Page Outbound Addendum AMA" at bounding box center [803, 379] width 227 height 112
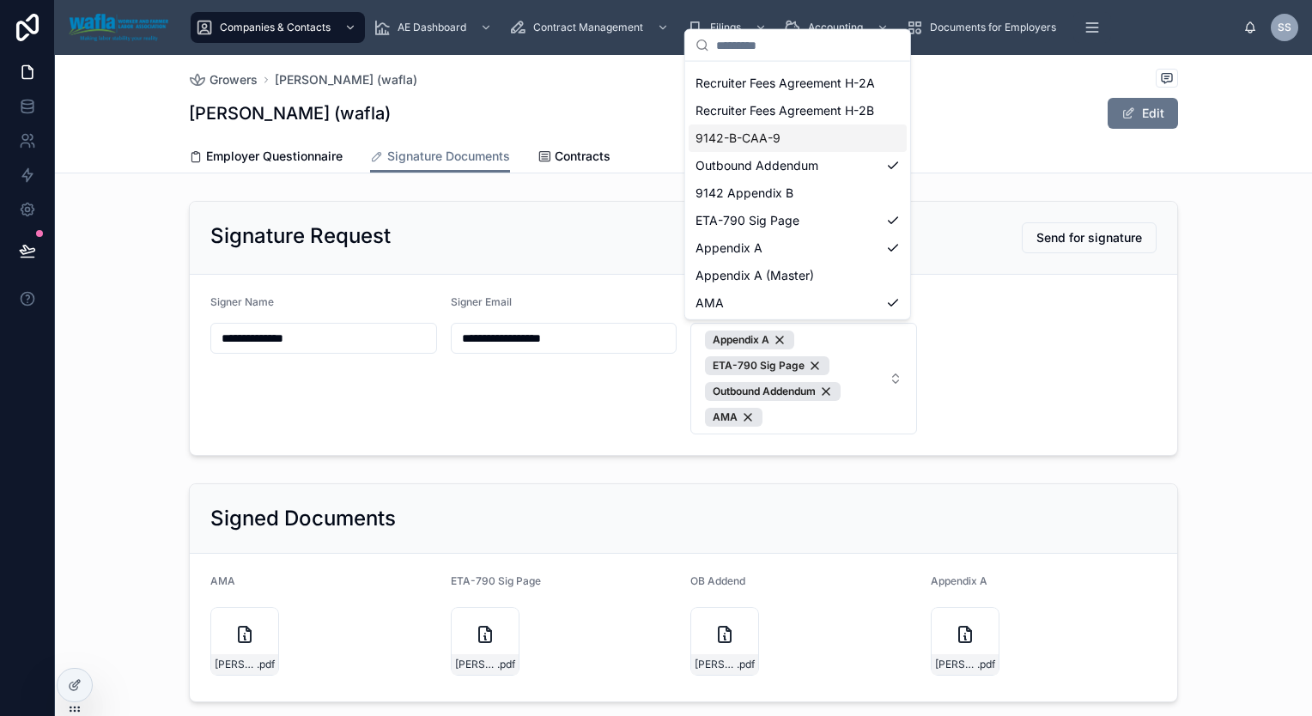
scroll to position [58, 0]
click at [807, 290] on div "AMA" at bounding box center [798, 302] width 218 height 27
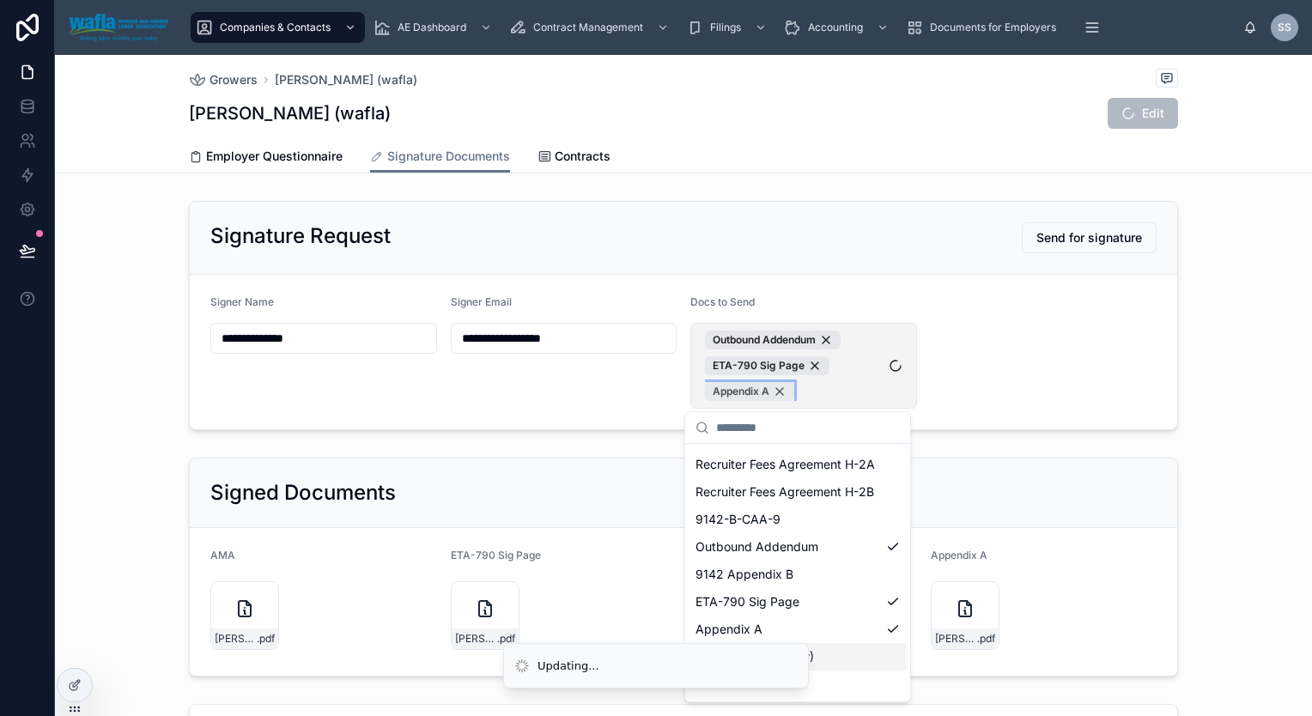
click at [778, 388] on div "Appendix A" at bounding box center [749, 391] width 89 height 19
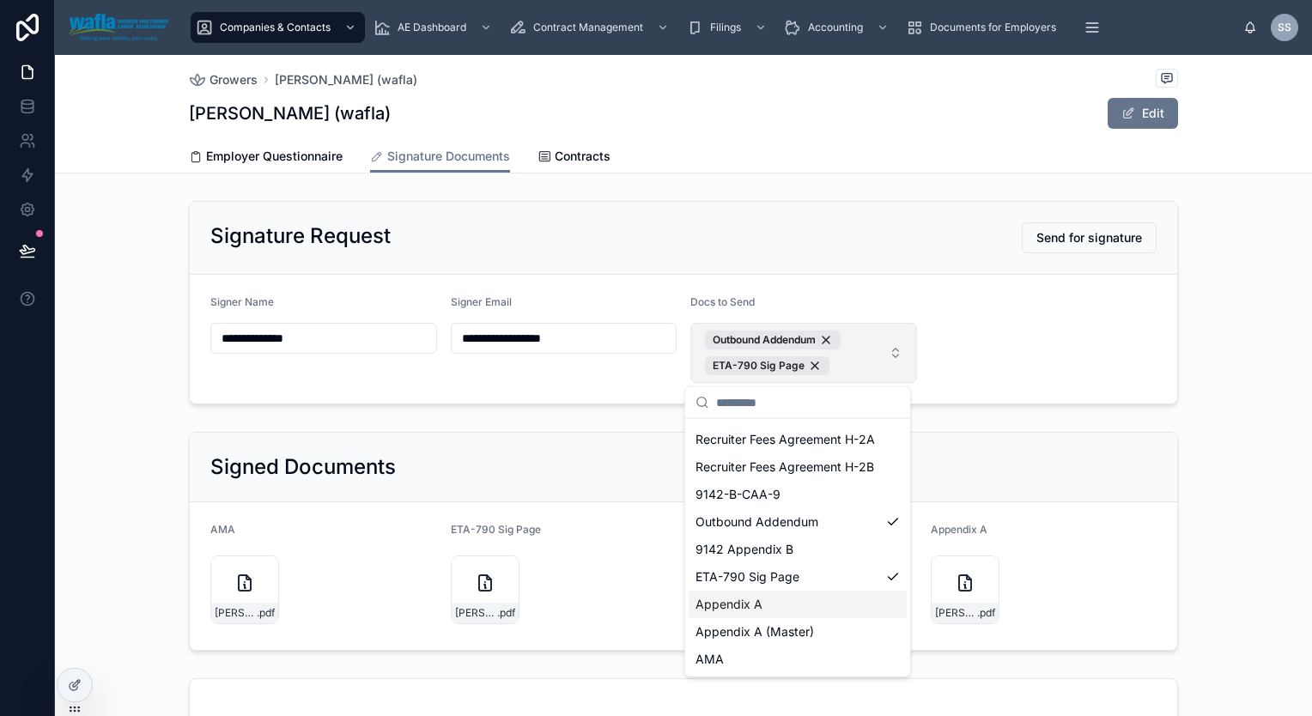
click at [775, 605] on div "Appendix A" at bounding box center [798, 604] width 218 height 27
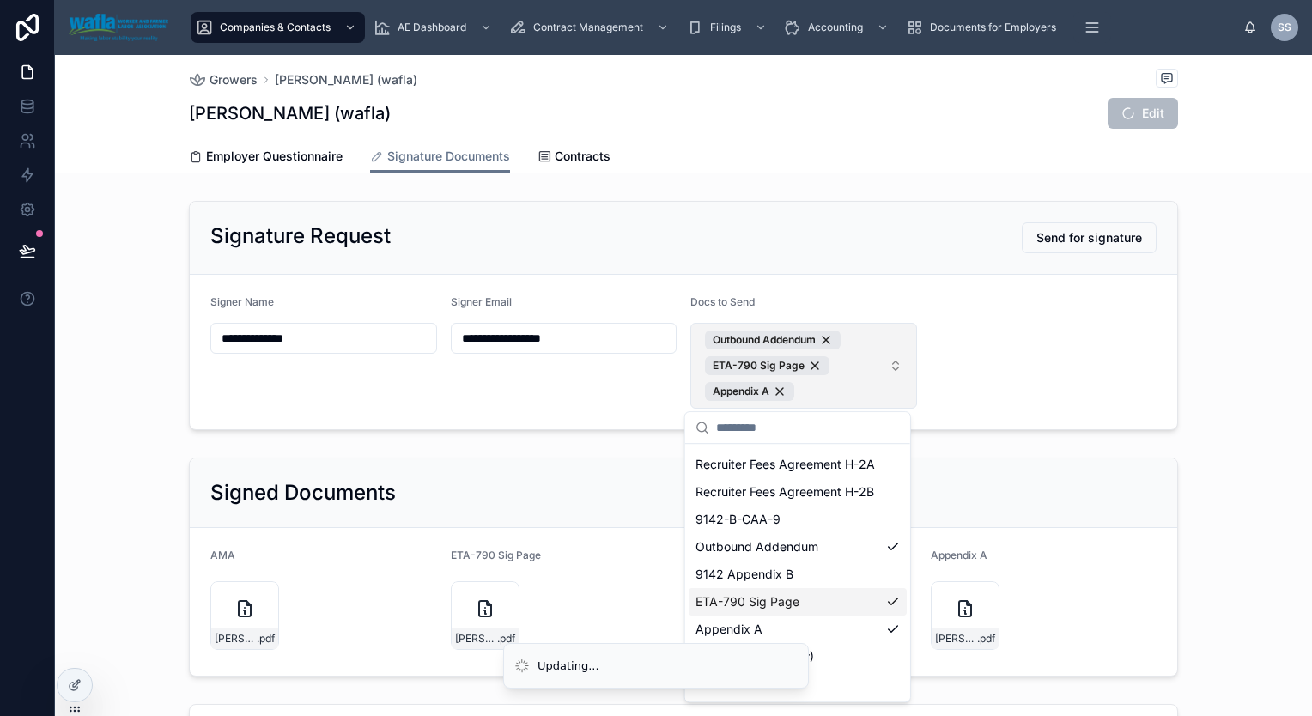
click at [1218, 368] on div "**********" at bounding box center [683, 315] width 1257 height 243
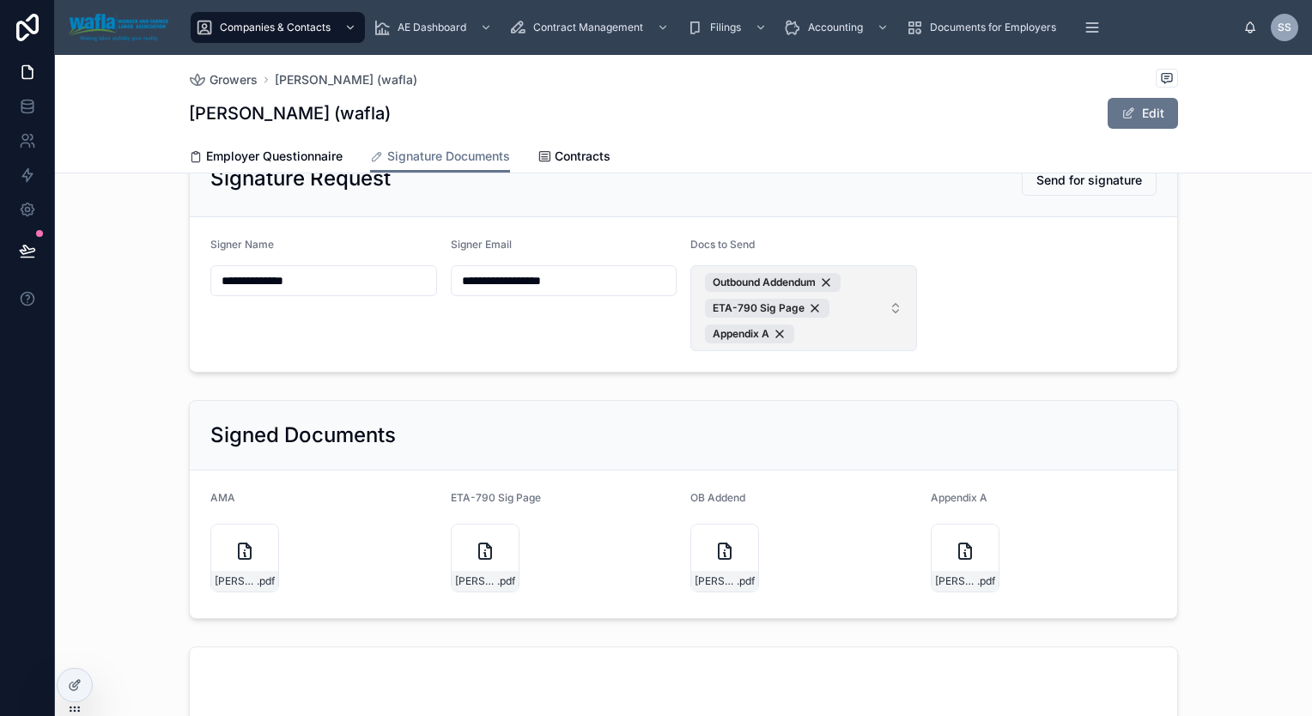
scroll to position [86, 0]
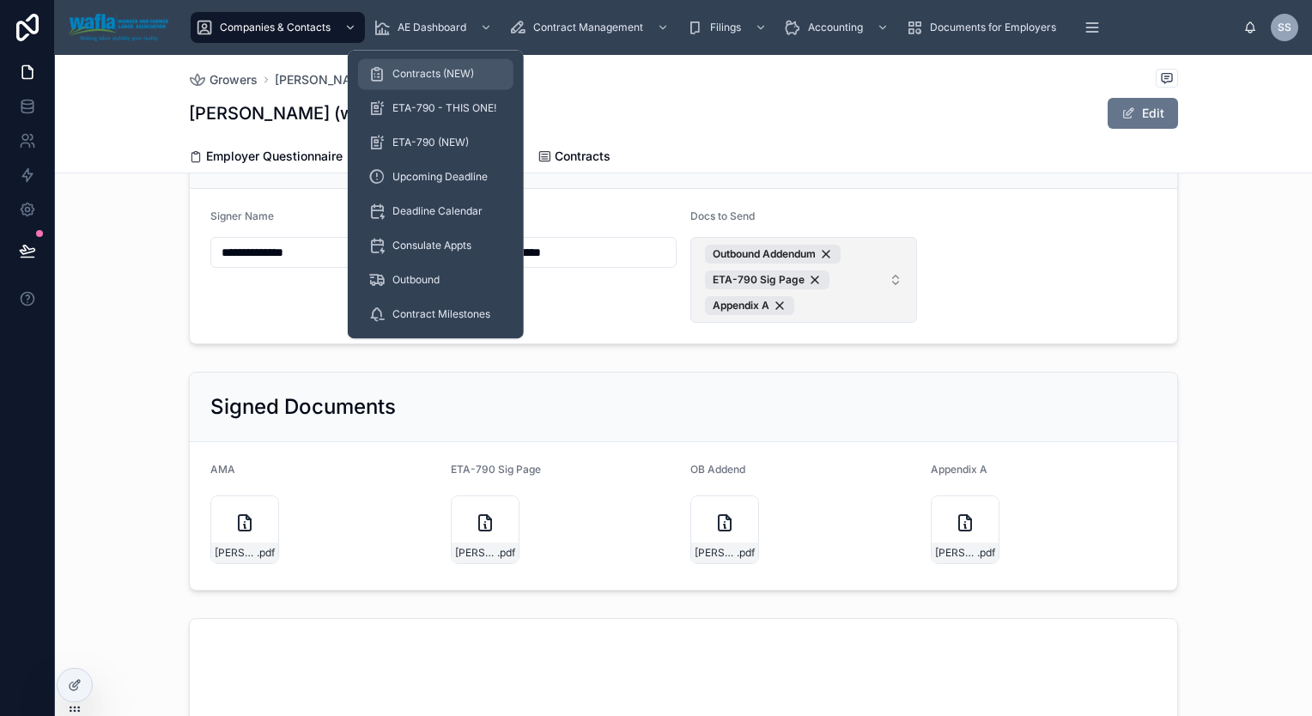
click at [410, 65] on div "Contracts (NEW)" at bounding box center [435, 73] width 135 height 27
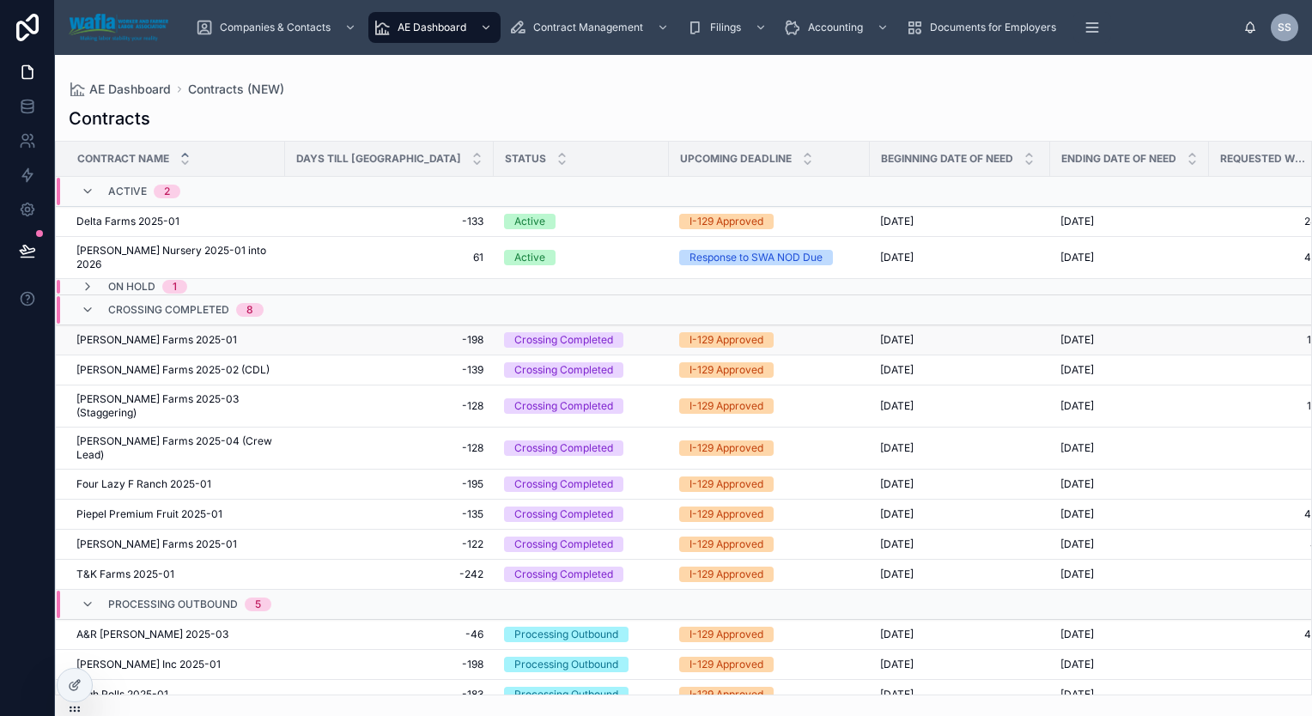
click at [147, 342] on span "[PERSON_NAME] Farms 2025-01" at bounding box center [156, 340] width 161 height 14
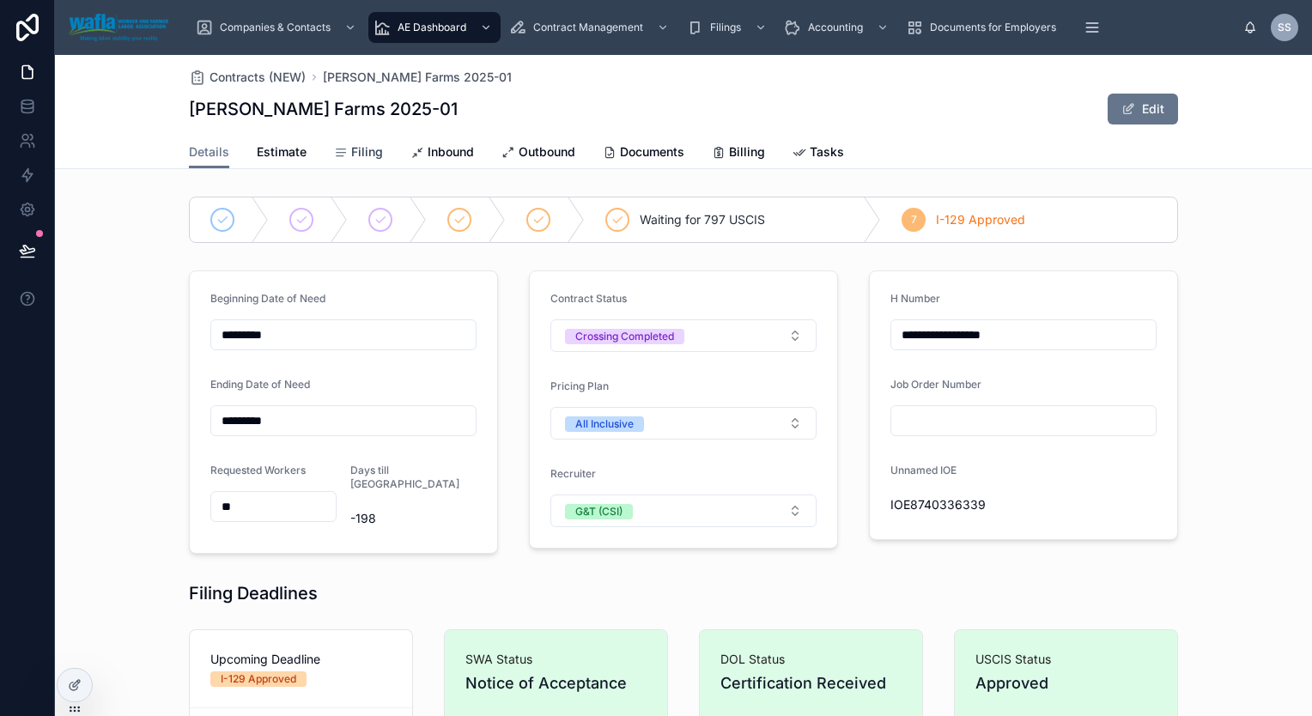
click at [353, 147] on span "Filing" at bounding box center [367, 151] width 32 height 17
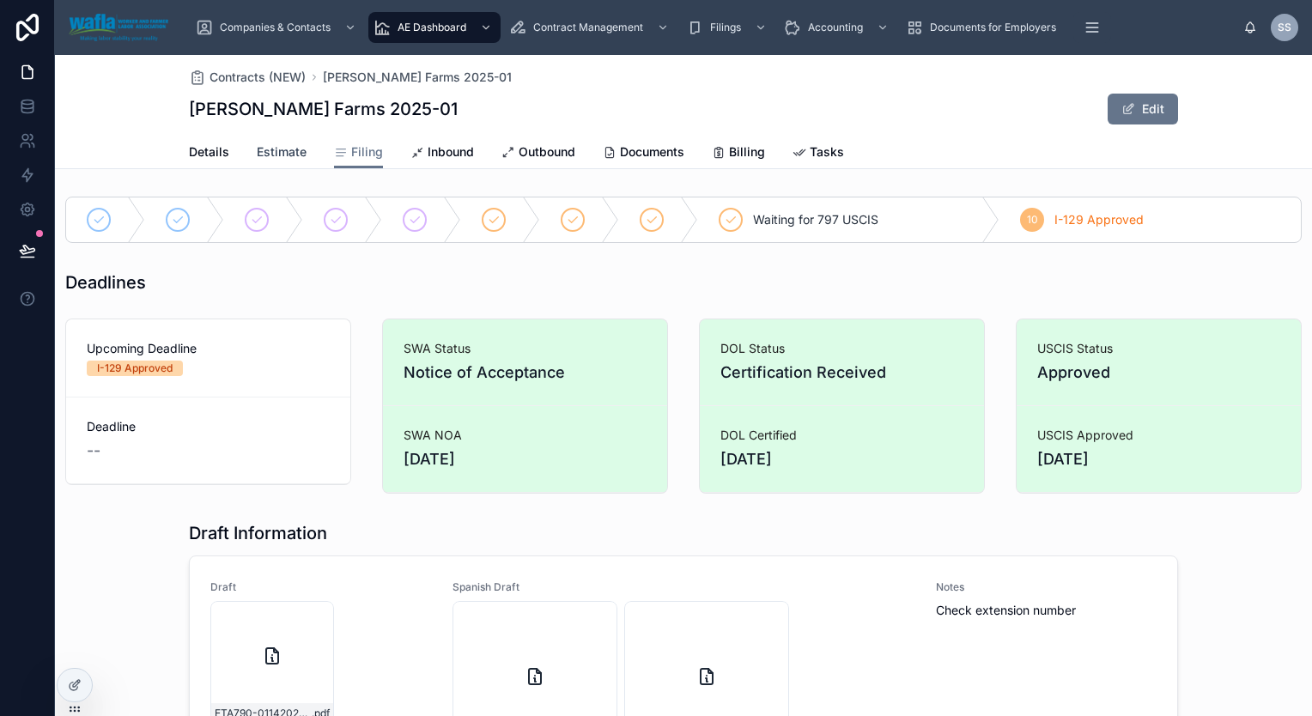
click at [287, 149] on span "Estimate" at bounding box center [282, 151] width 50 height 17
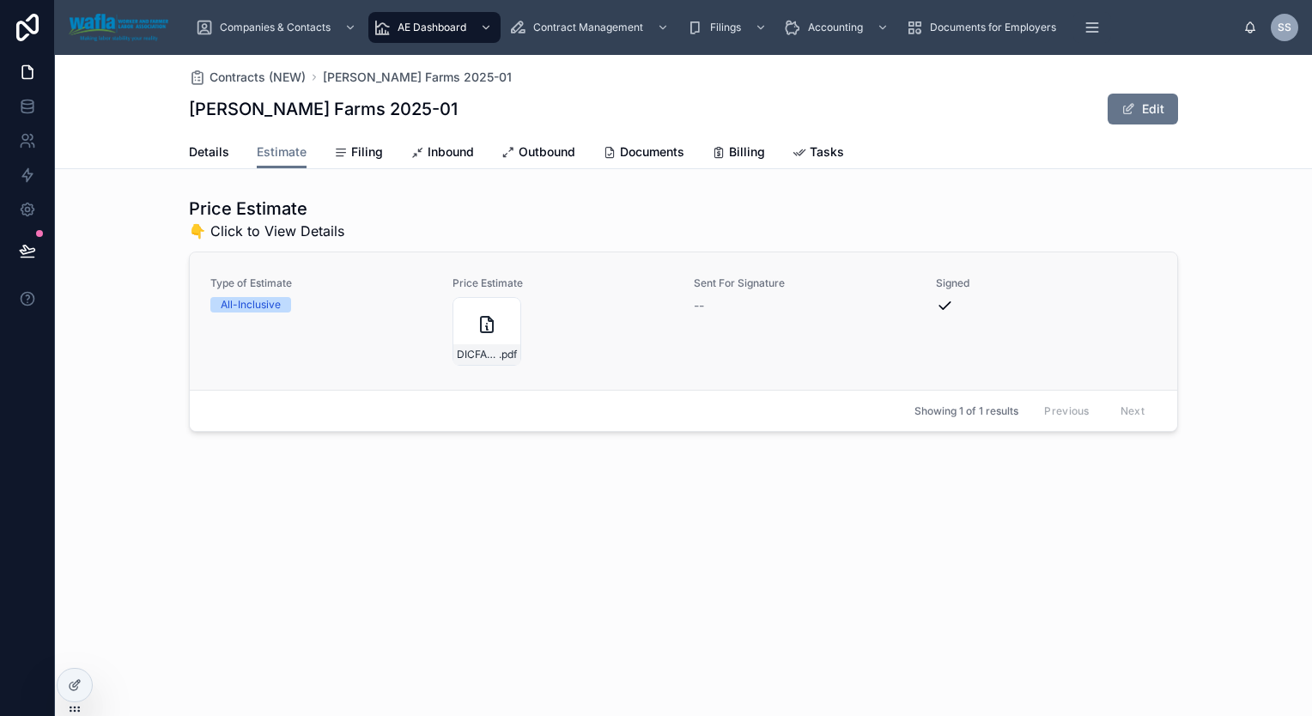
click at [622, 314] on div "DICFAR-25-01-All .pdf" at bounding box center [564, 331] width 222 height 69
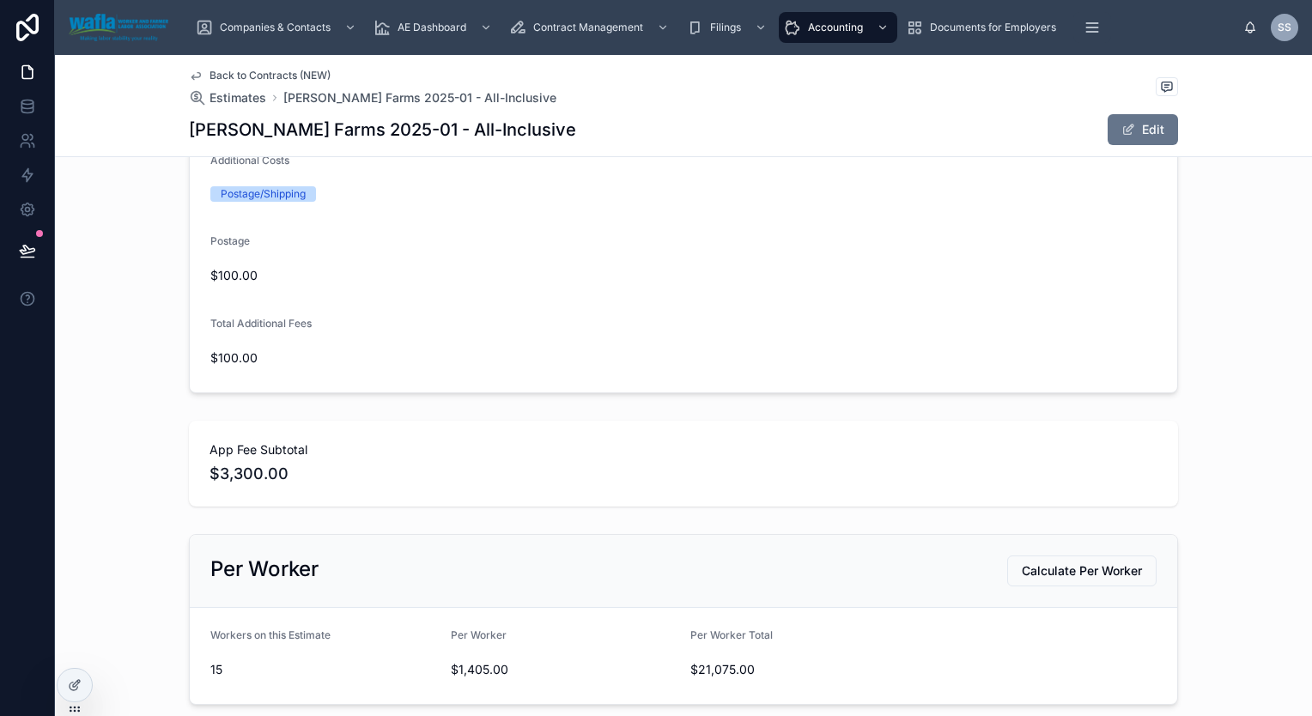
scroll to position [975, 0]
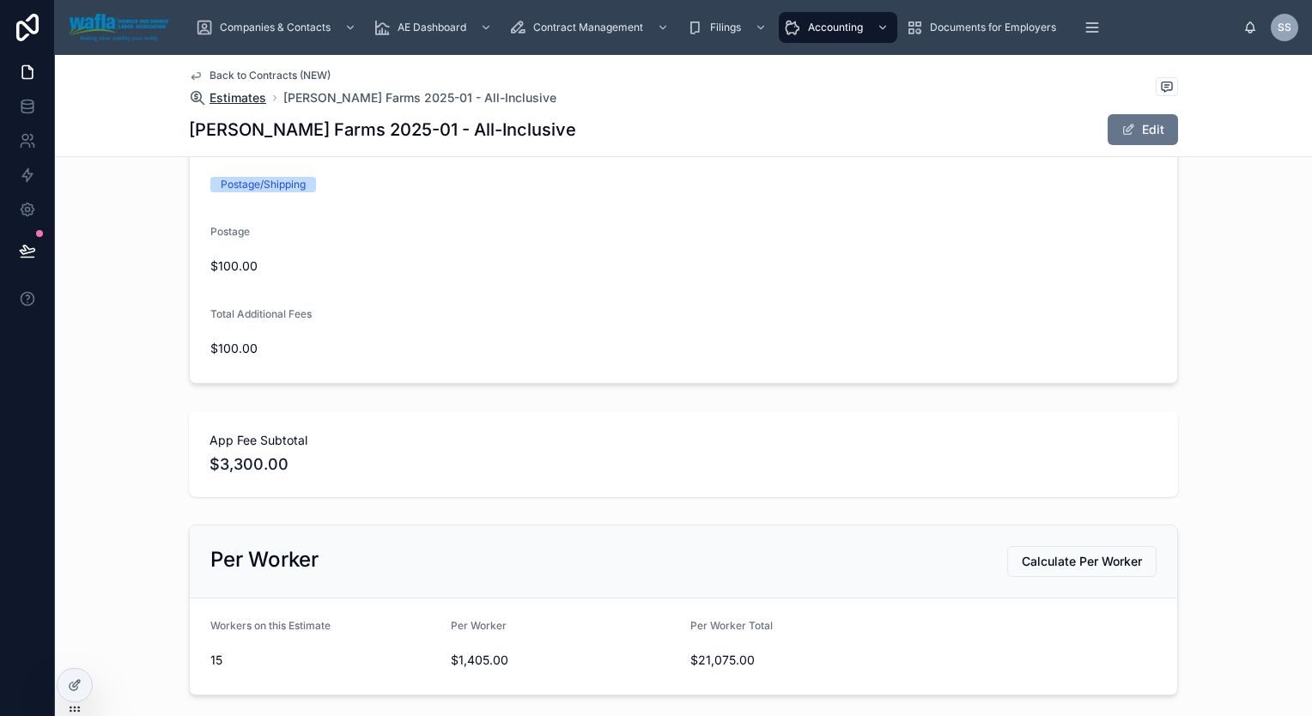
click at [230, 99] on span "Estimates" at bounding box center [238, 97] width 57 height 17
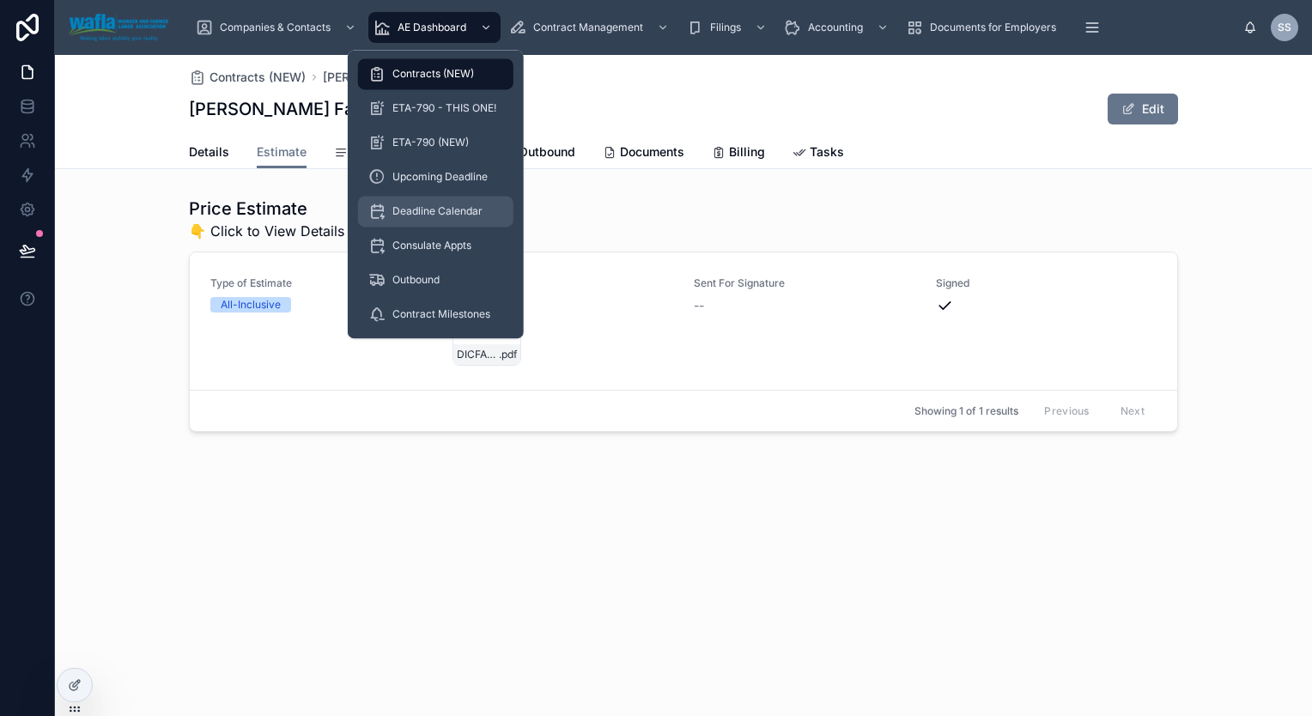
click at [472, 200] on div "Deadline Calendar" at bounding box center [435, 211] width 135 height 27
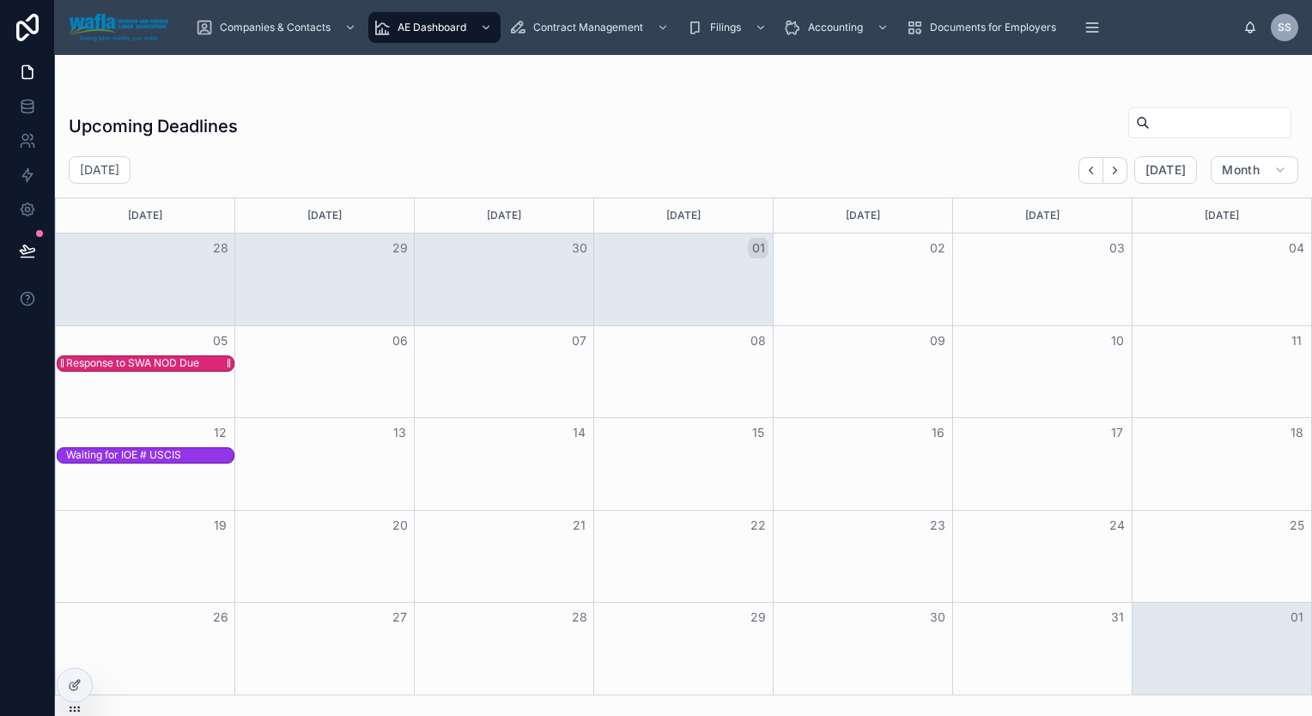
click at [161, 362] on div "Response to SWA NOD Due" at bounding box center [132, 363] width 133 height 14
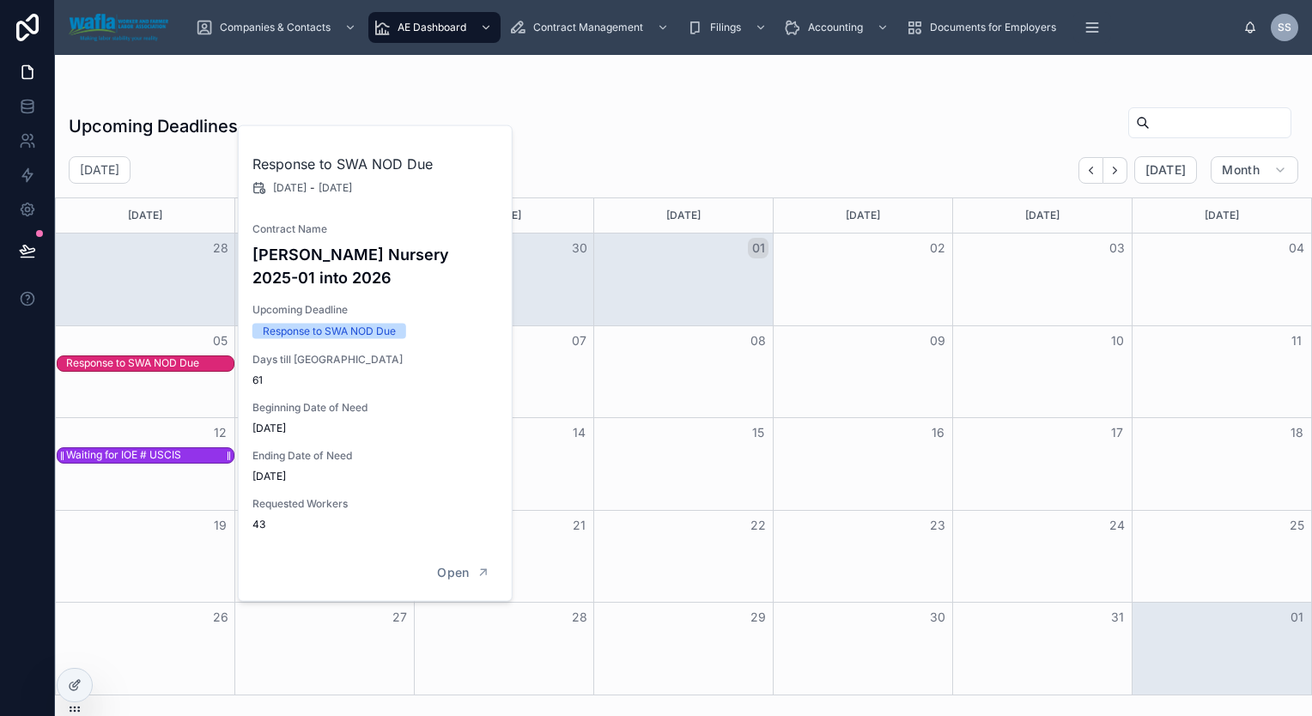
click at [149, 449] on div "Waiting for IOE # USCIS" at bounding box center [123, 455] width 115 height 14
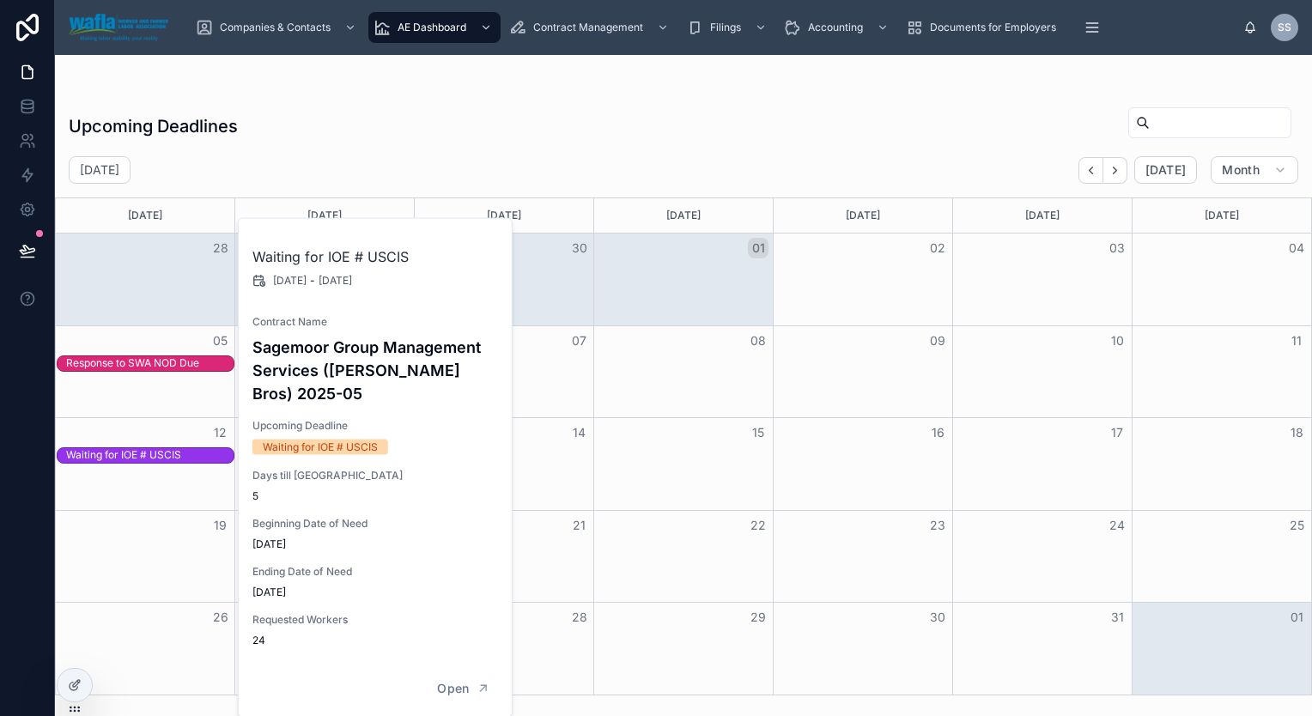
click at [441, 158] on div "[DATE] [DATE] Month" at bounding box center [683, 169] width 1257 height 27
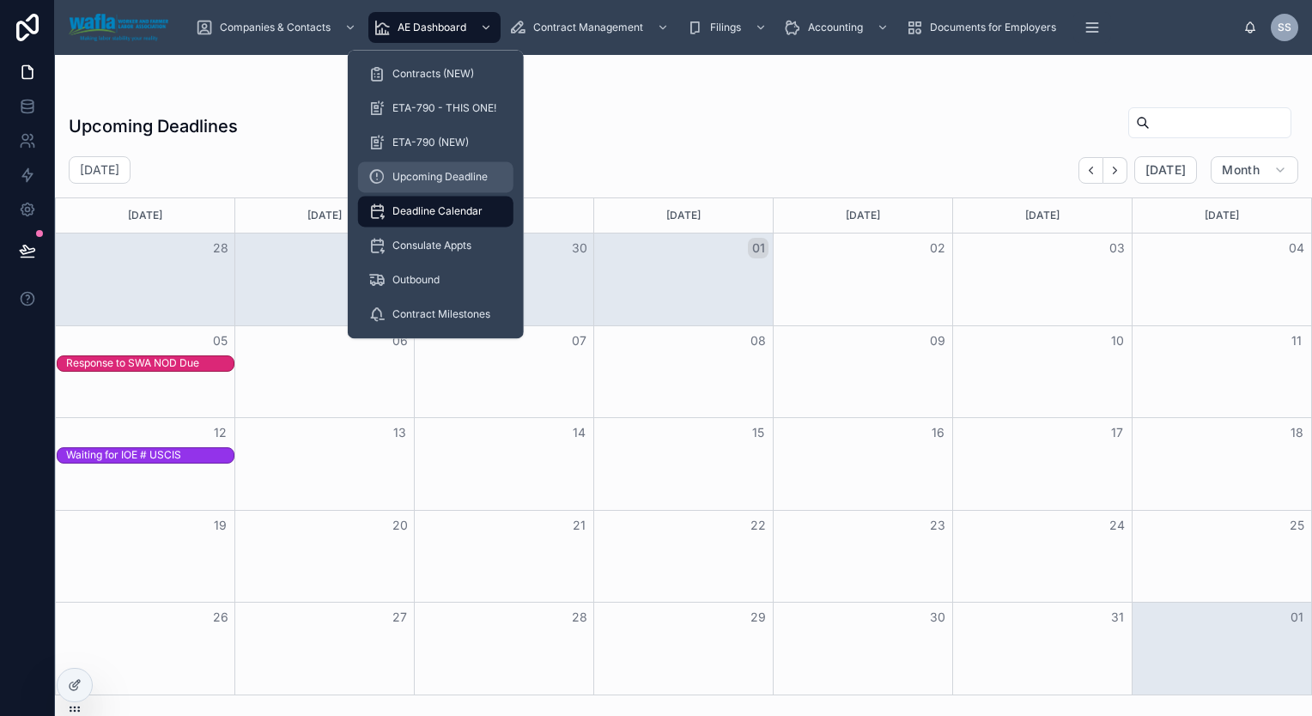
click at [419, 184] on div "Upcoming Deadline" at bounding box center [435, 176] width 135 height 27
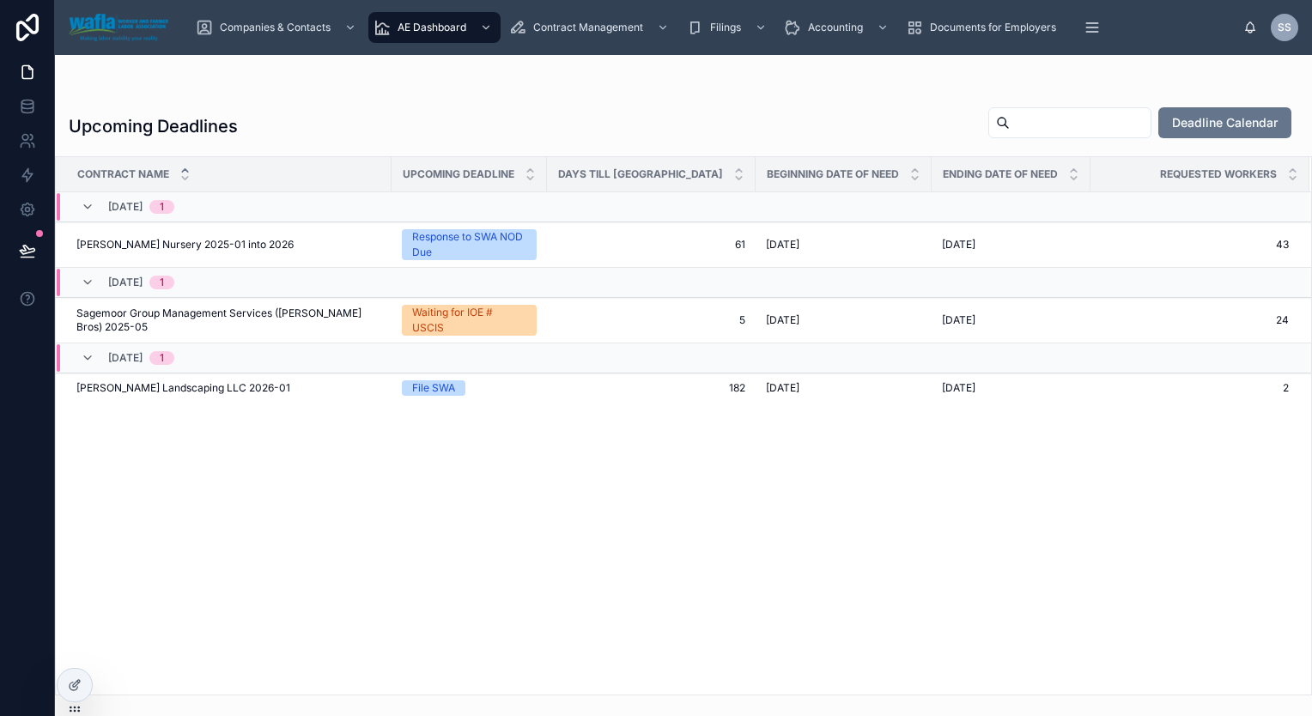
click at [910, 565] on div "Contract Name Upcoming Deadline Days till BDON Beginning Date of Need Ending Da…" at bounding box center [683, 426] width 1255 height 538
